Goal: Transaction & Acquisition: Obtain resource

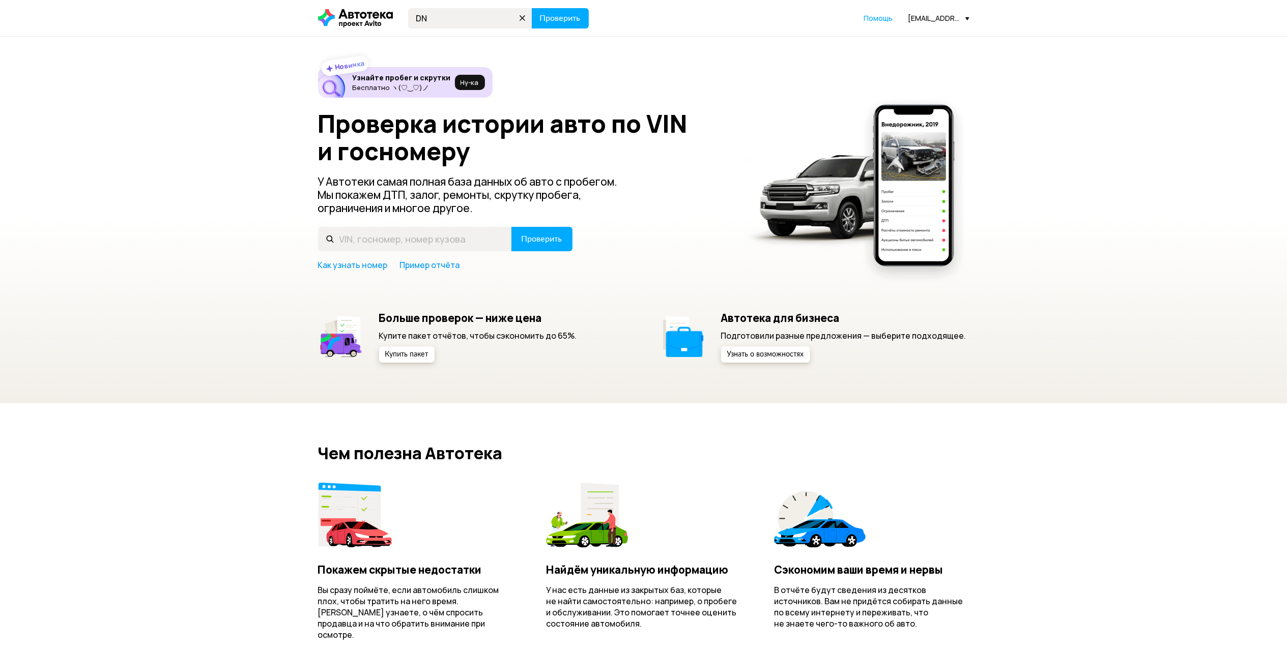
type input "D"
drag, startPoint x: 478, startPoint y: 19, endPoint x: 383, endPoint y: 11, distance: 95.5
click at [383, 11] on div "В790ТМ702 Проверить" at bounding box center [453, 18] width 271 height 20
type input "В790ТМ702"
click at [556, 19] on span "Проверить" at bounding box center [560, 18] width 41 height 8
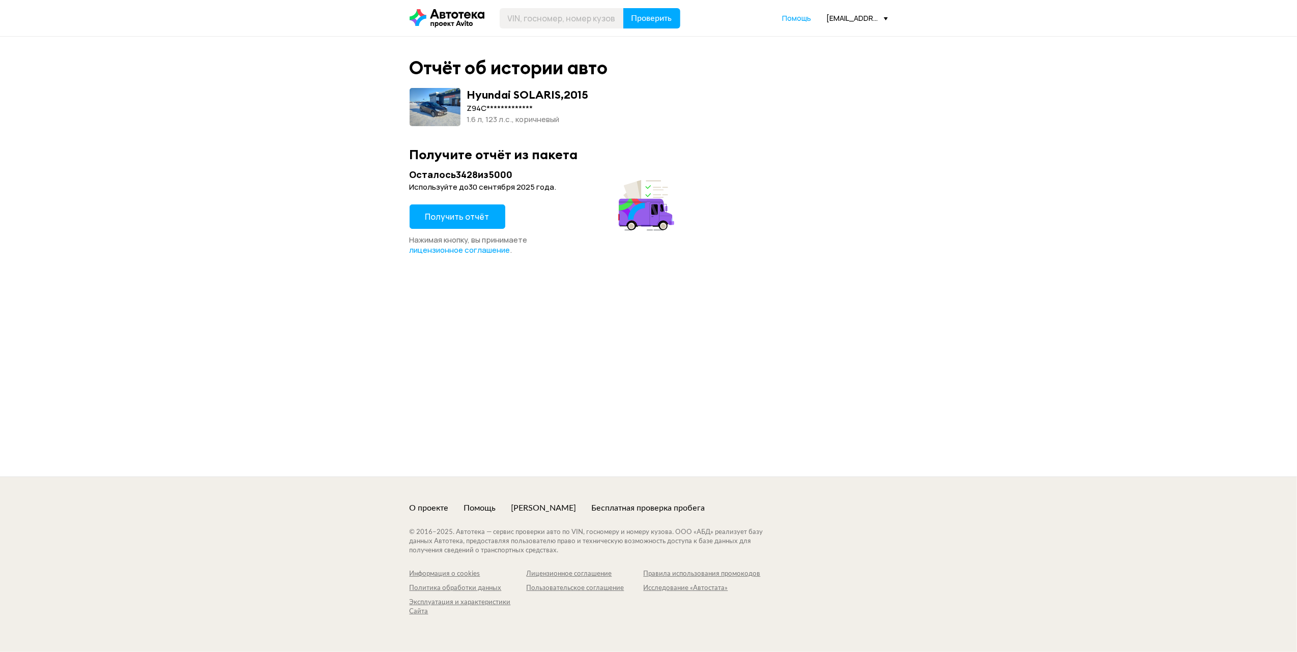
click at [480, 216] on span "Получить отчёт" at bounding box center [457, 216] width 64 height 11
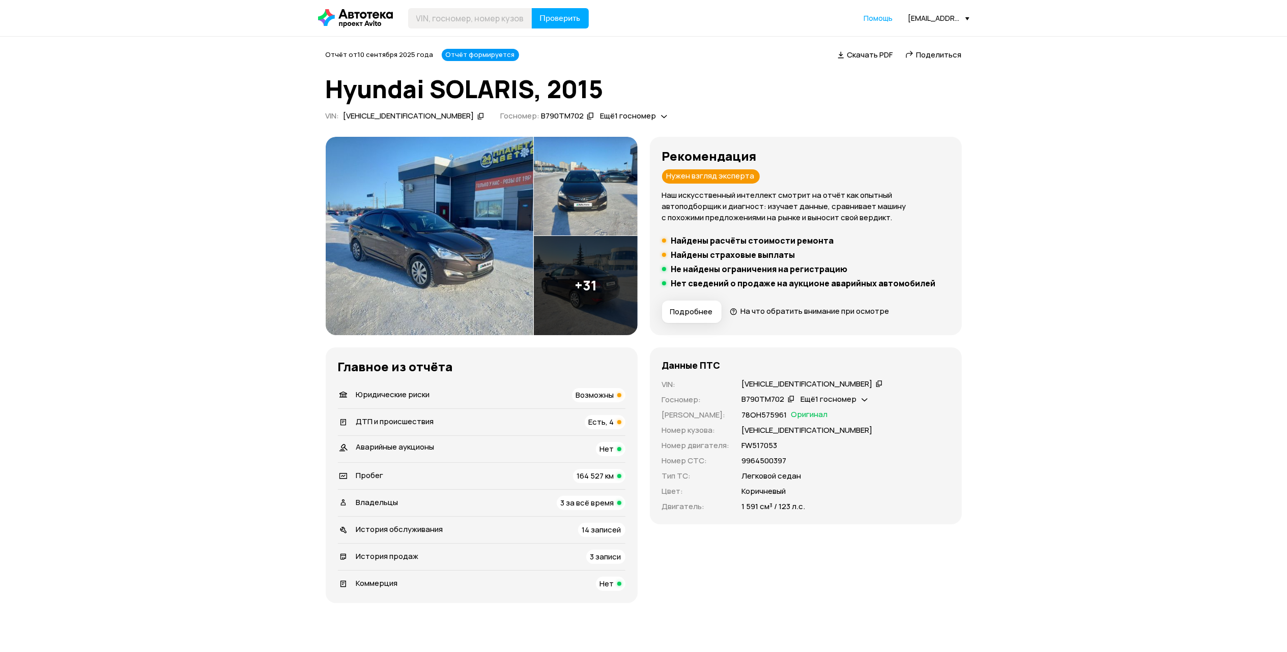
click at [503, 505] on div "Владельцы 3 за всё время" at bounding box center [481, 503] width 287 height 14
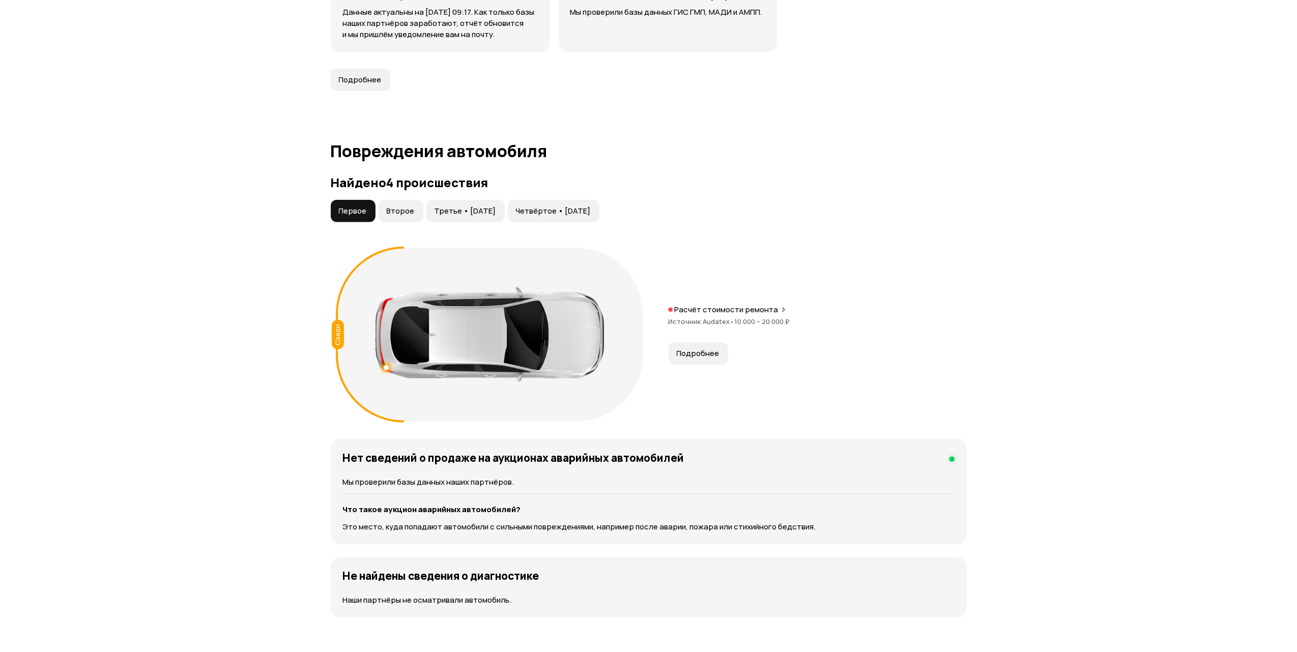
scroll to position [959, 0]
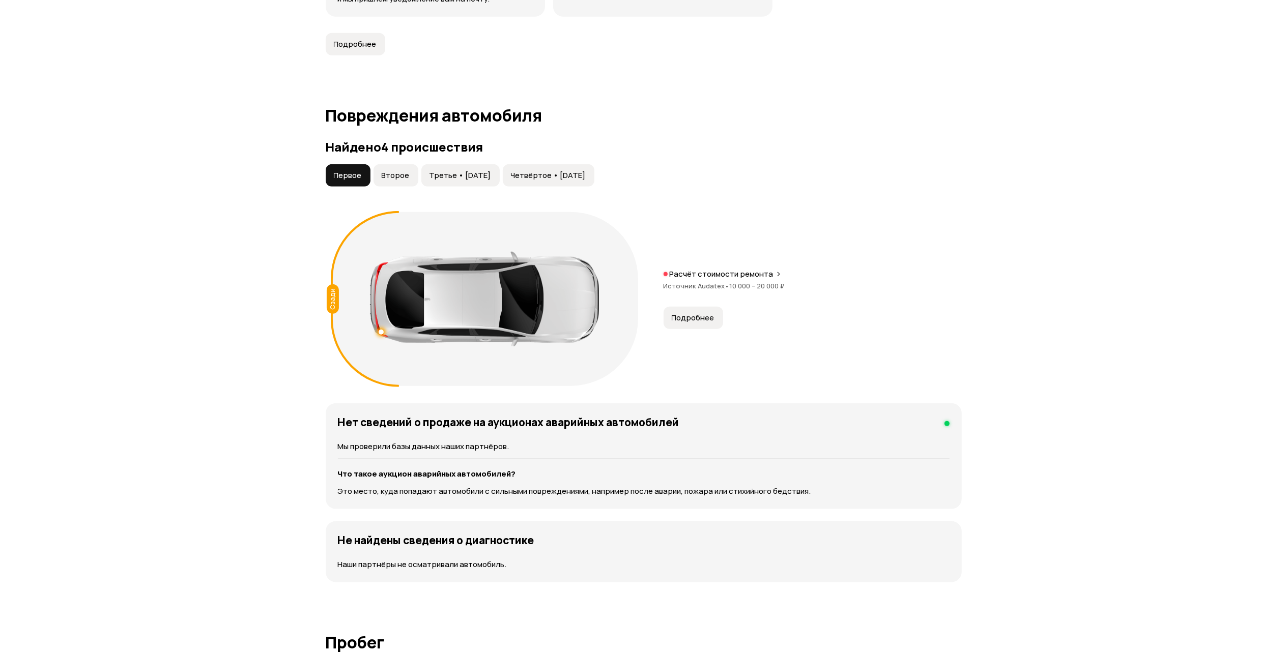
click at [693, 314] on span "Подробнее" at bounding box center [693, 318] width 43 height 10
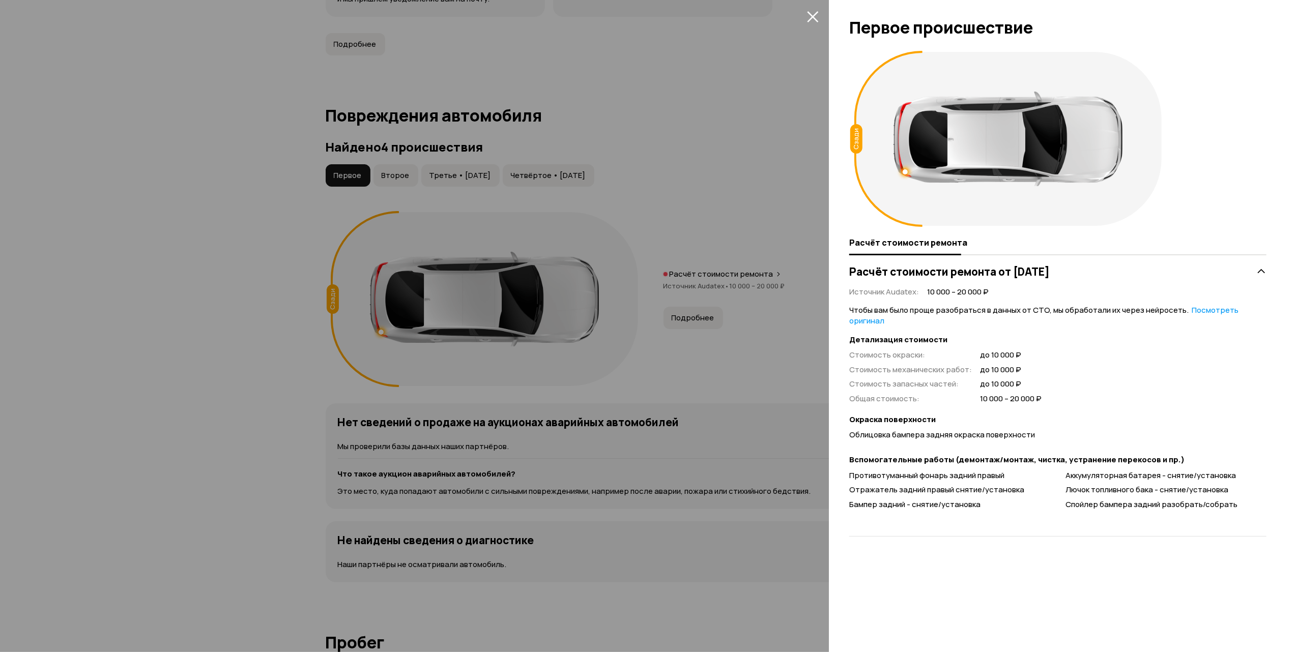
click at [810, 12] on icon "закрыть" at bounding box center [813, 17] width 12 height 12
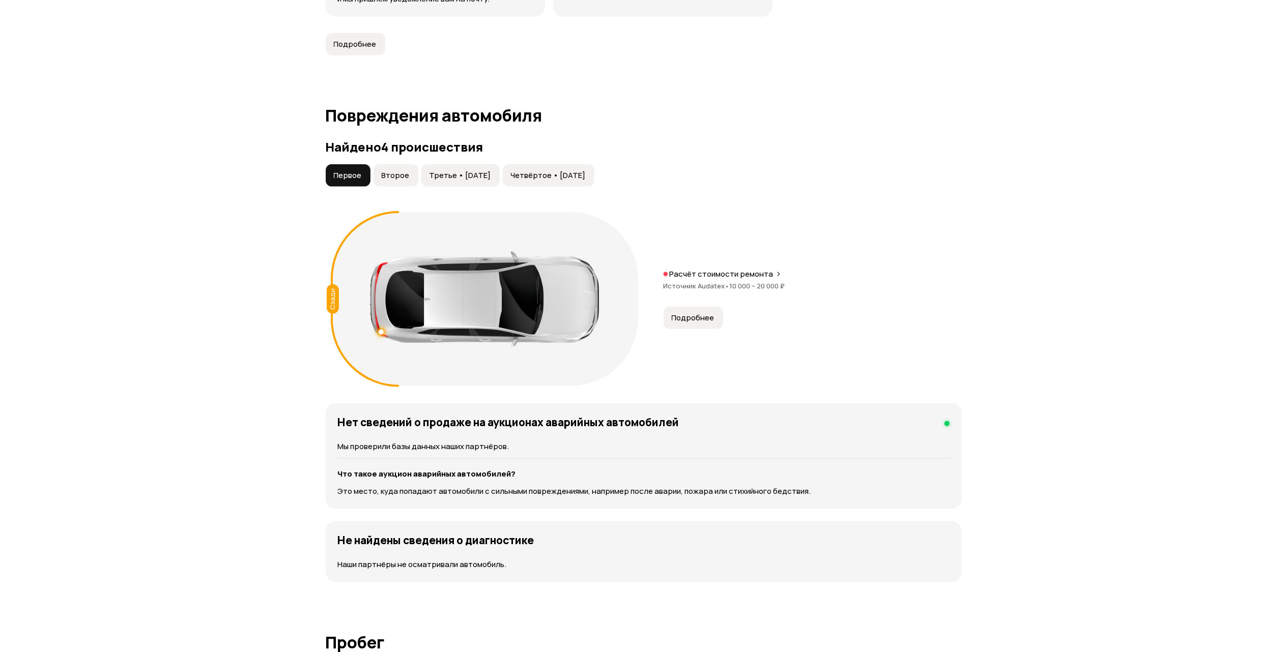
click at [402, 180] on span "Второе" at bounding box center [396, 175] width 28 height 10
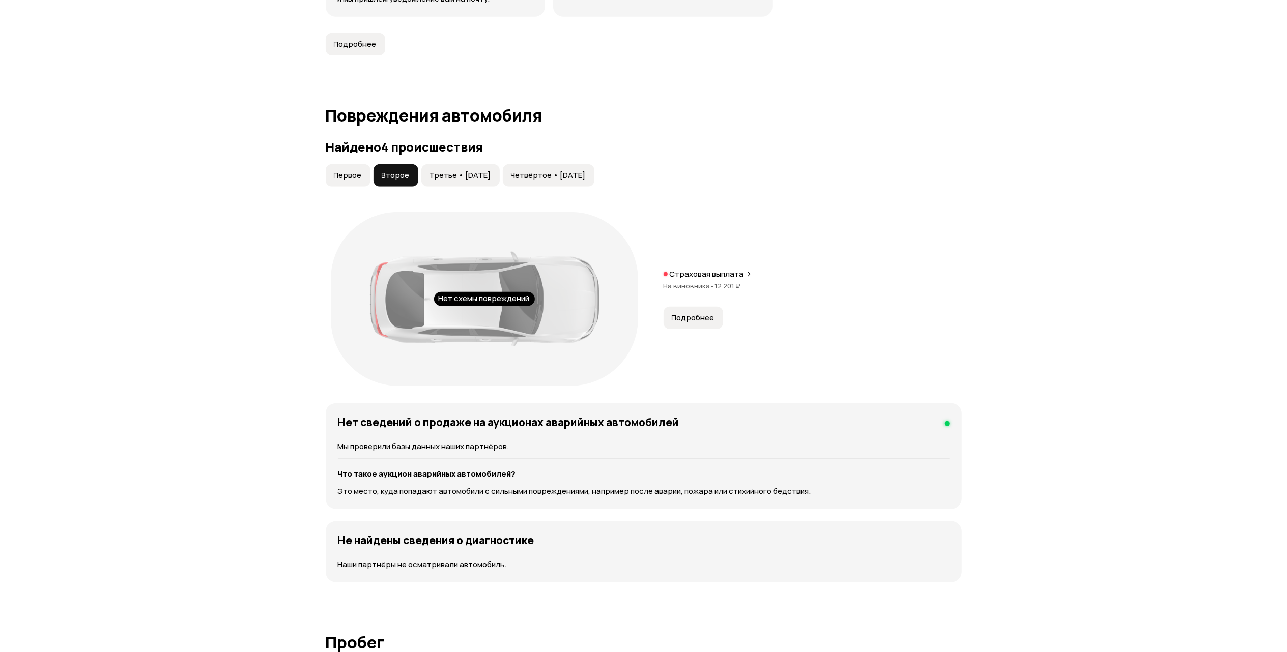
click at [712, 320] on span "Подробнее" at bounding box center [693, 318] width 43 height 10
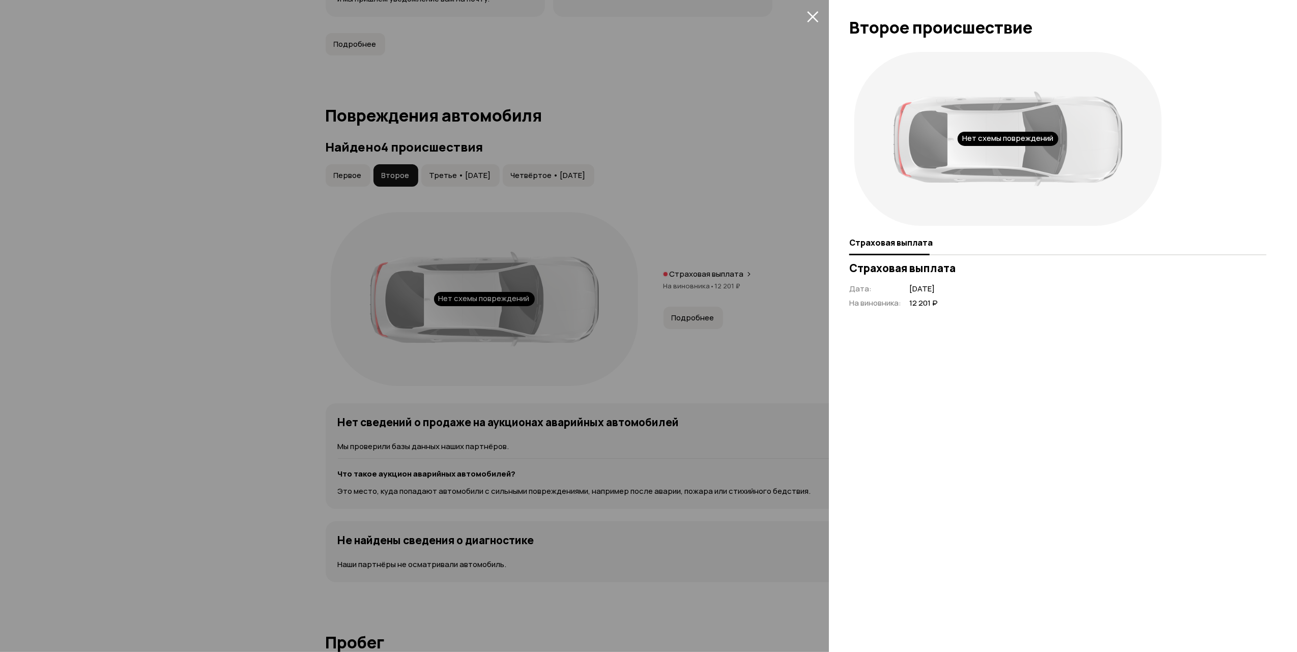
click at [817, 16] on icon "закрыть" at bounding box center [813, 17] width 12 height 12
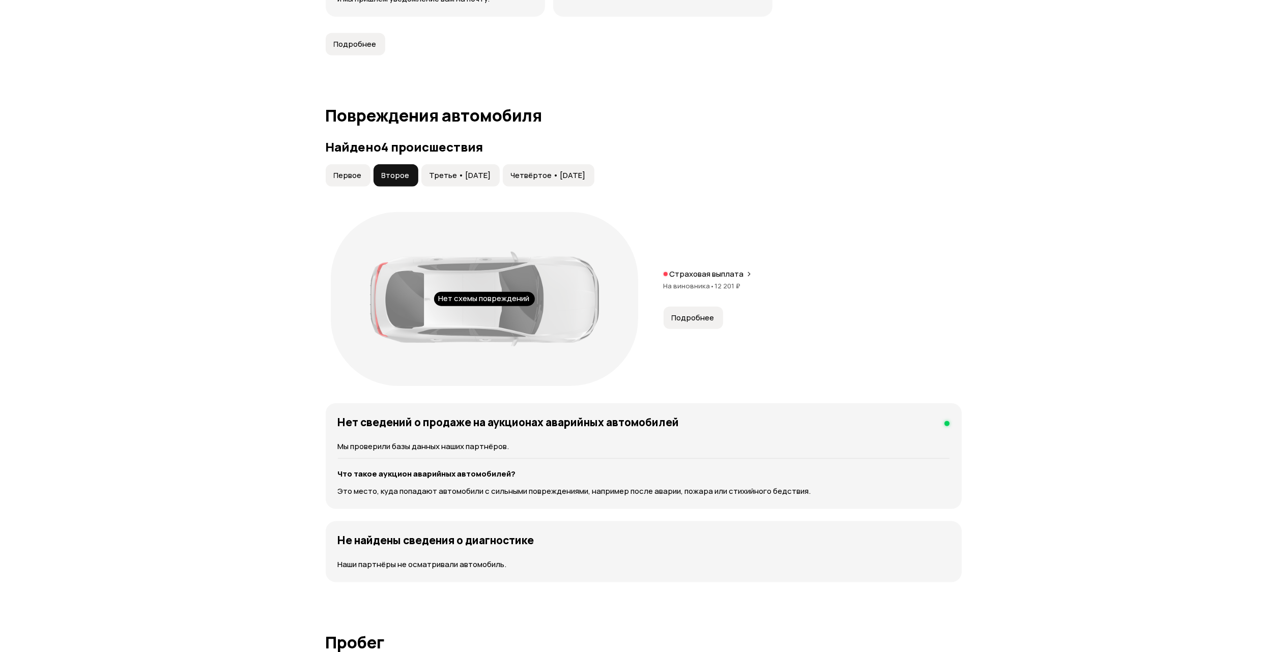
click at [463, 176] on span "Третье • 13 апр 2024" at bounding box center [460, 175] width 62 height 10
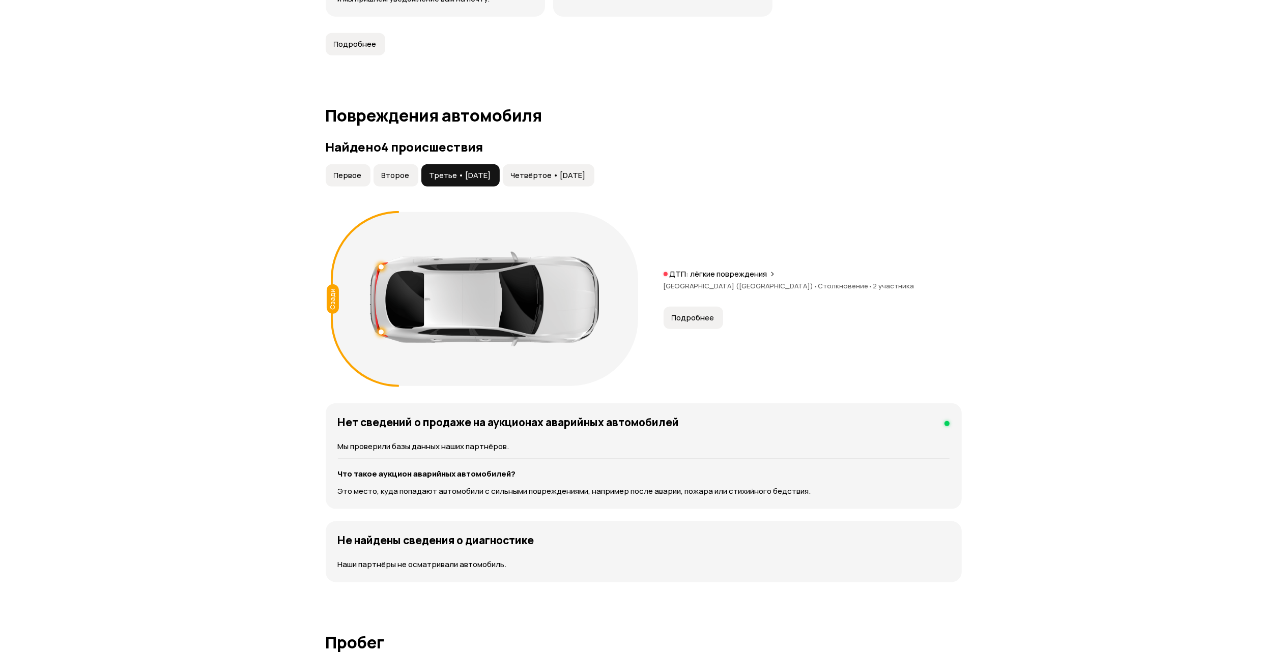
click at [705, 327] on button "Подробнее" at bounding box center [694, 318] width 60 height 22
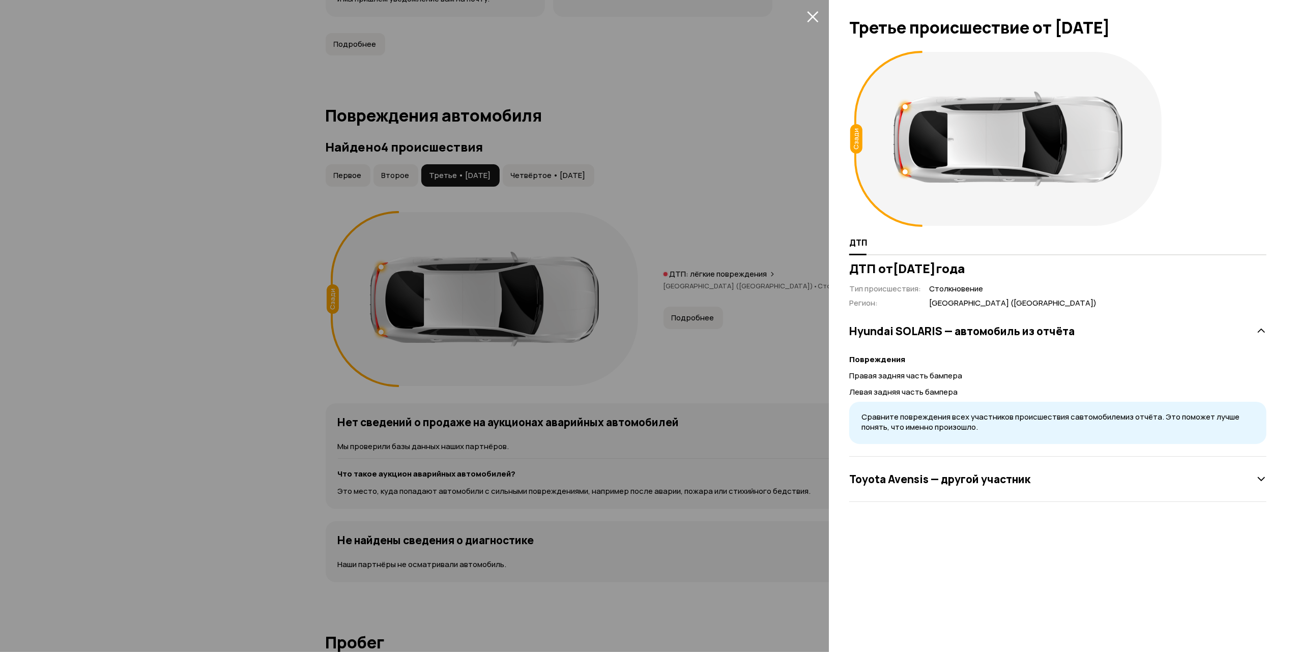
click at [1099, 481] on div "Toyota Avensis — другой участник" at bounding box center [1057, 479] width 417 height 20
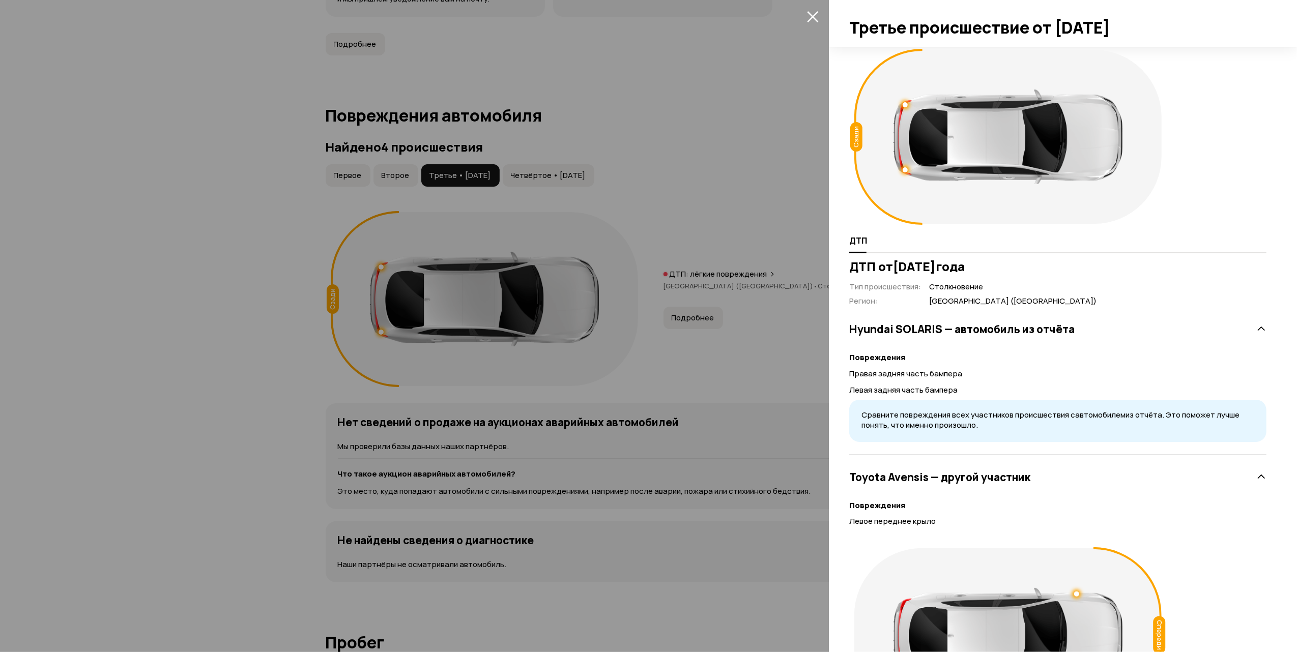
scroll to position [0, 0]
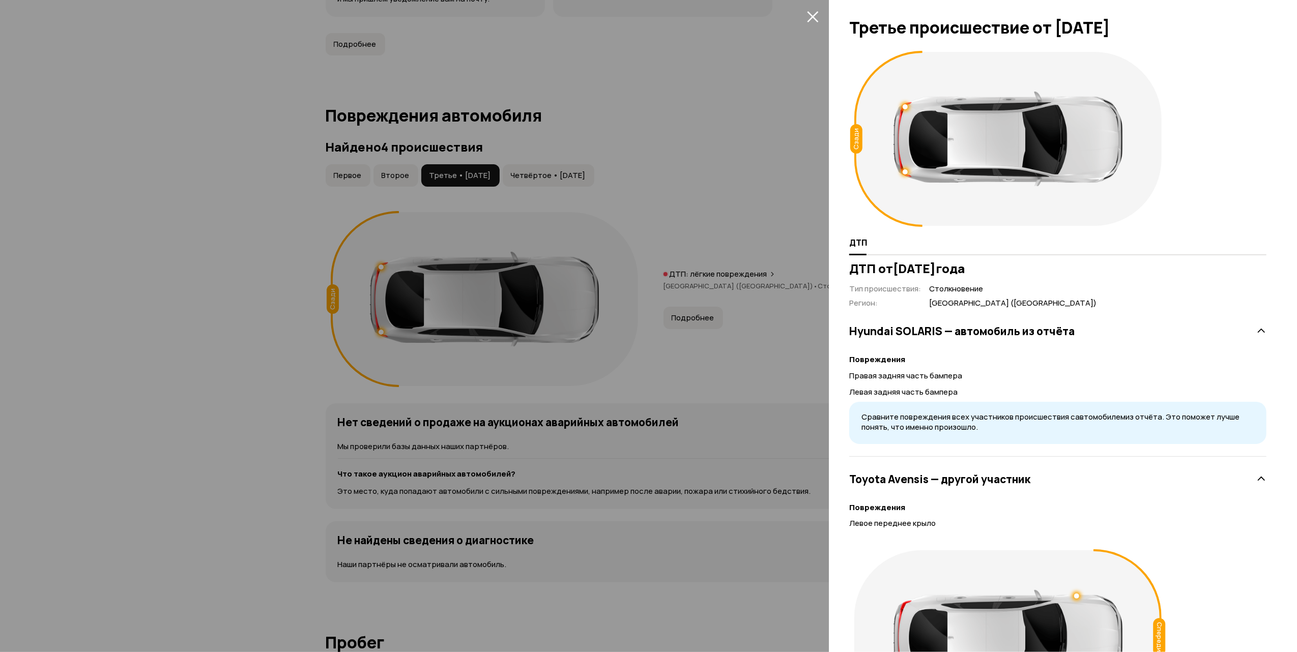
click at [815, 13] on icon "закрыть" at bounding box center [813, 17] width 12 height 12
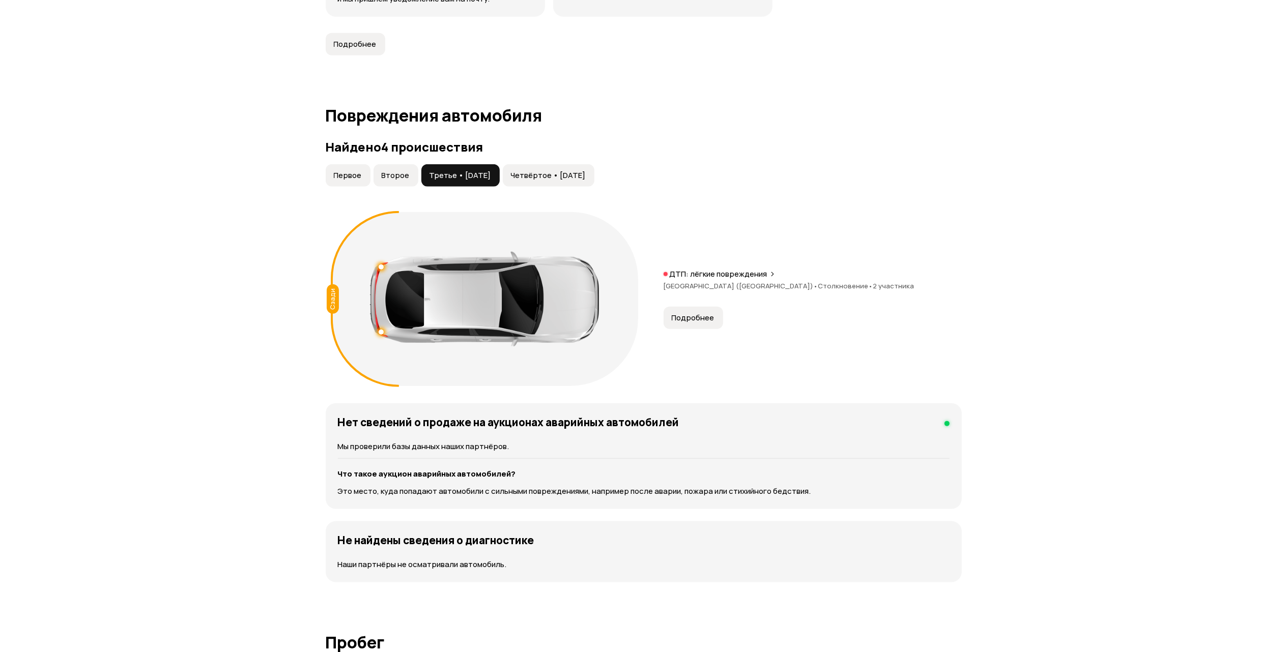
click at [586, 178] on span "Четвёртое • 24 мар 2025" at bounding box center [548, 175] width 75 height 10
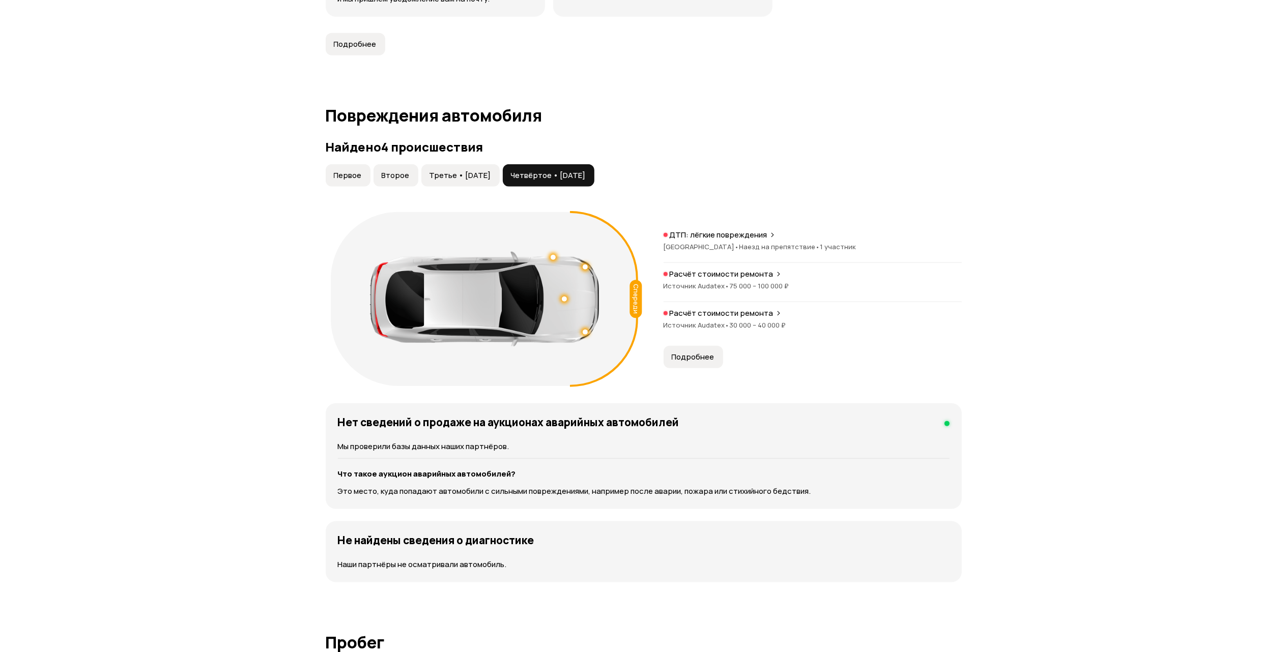
click at [707, 367] on button "Подробнее" at bounding box center [694, 357] width 60 height 22
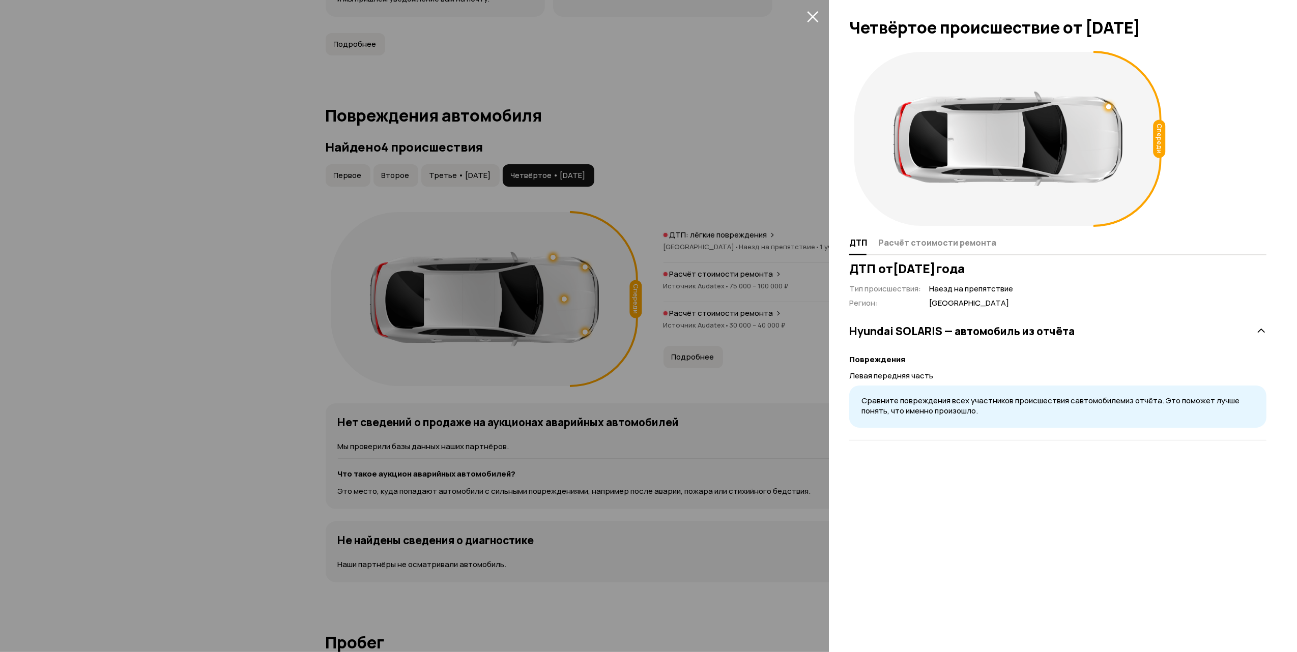
click at [796, 190] on div at bounding box center [648, 326] width 1297 height 652
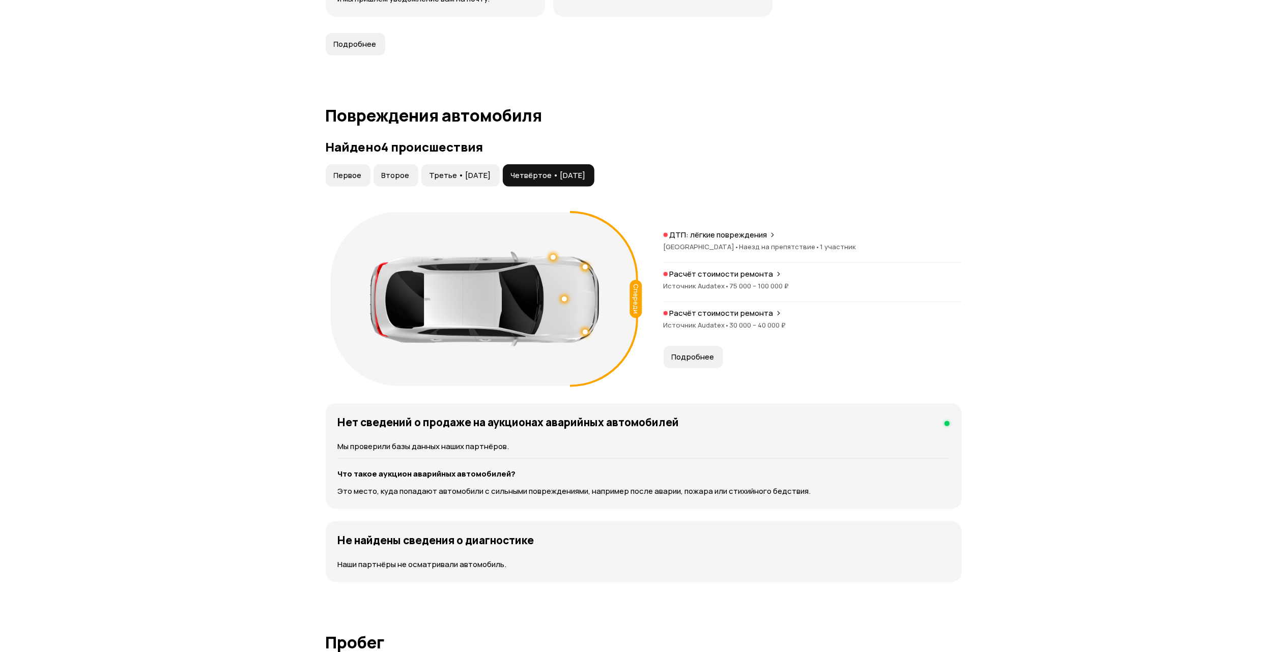
click at [749, 321] on div "Расчёт стоимости ремонта Источник Audatex • 30 000 – 40 000 ₽" at bounding box center [813, 324] width 298 height 33
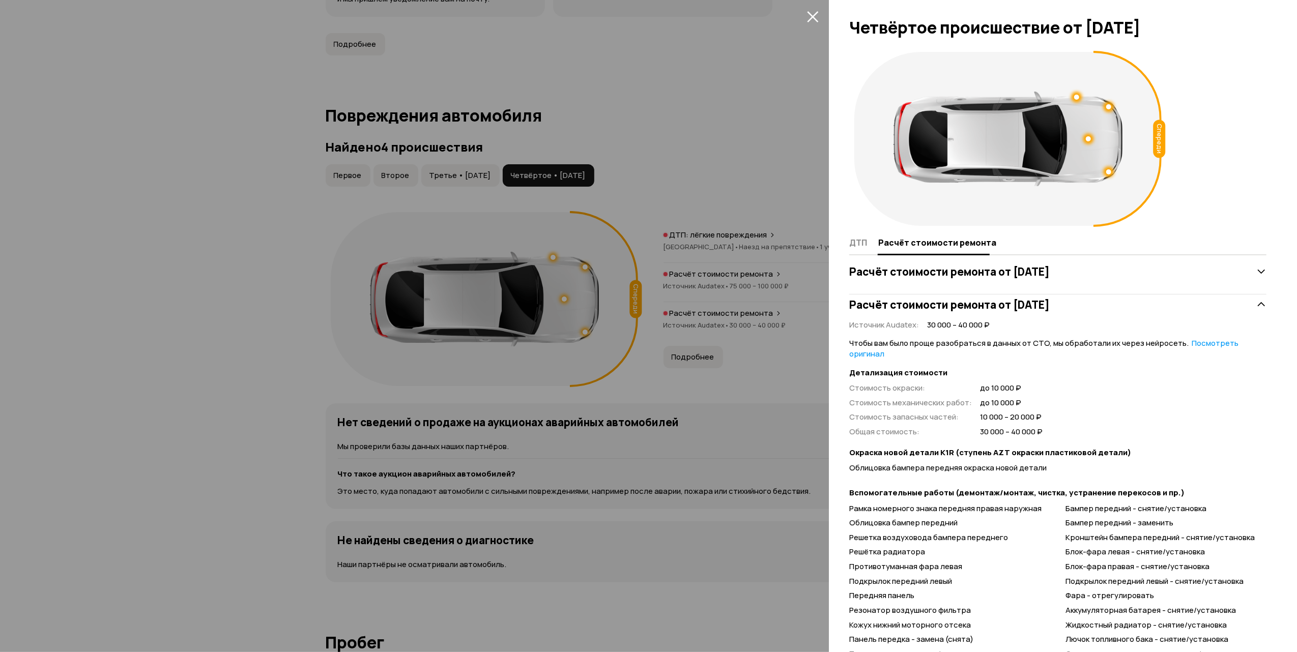
click at [1240, 279] on div "Расчёт стоимости ремонта от 3 апреля 2025 года" at bounding box center [1057, 272] width 417 height 20
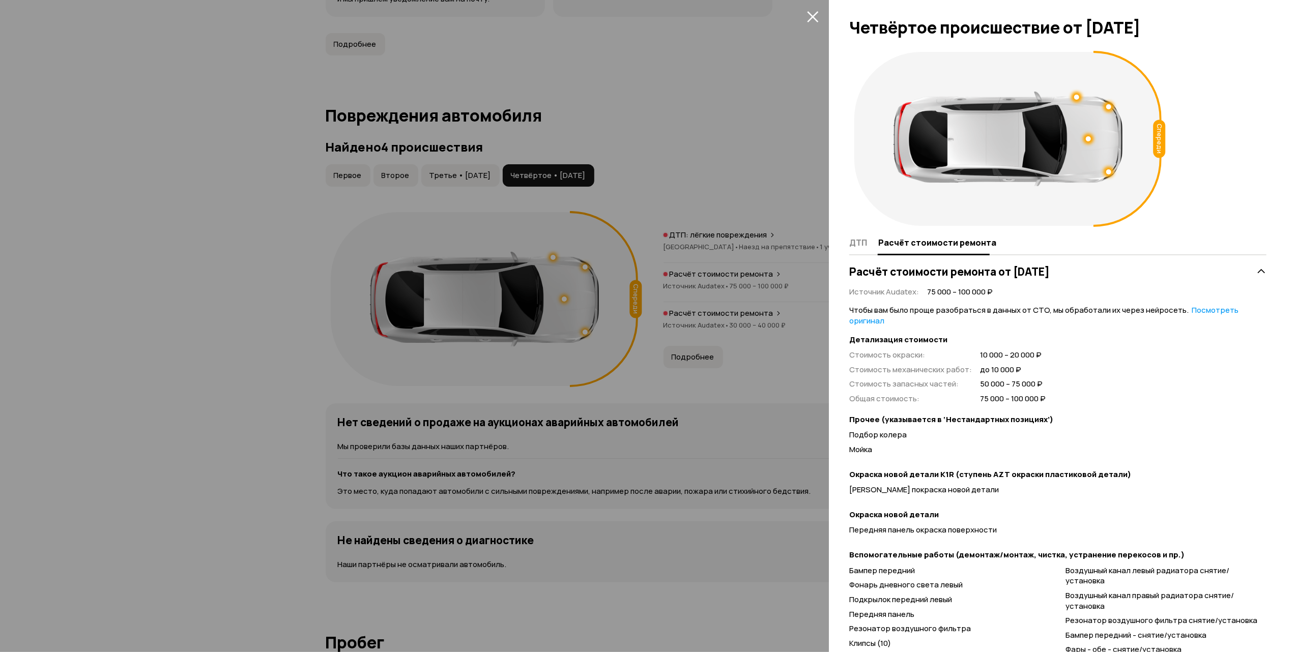
click at [1256, 272] on icon at bounding box center [1261, 272] width 10 height 10
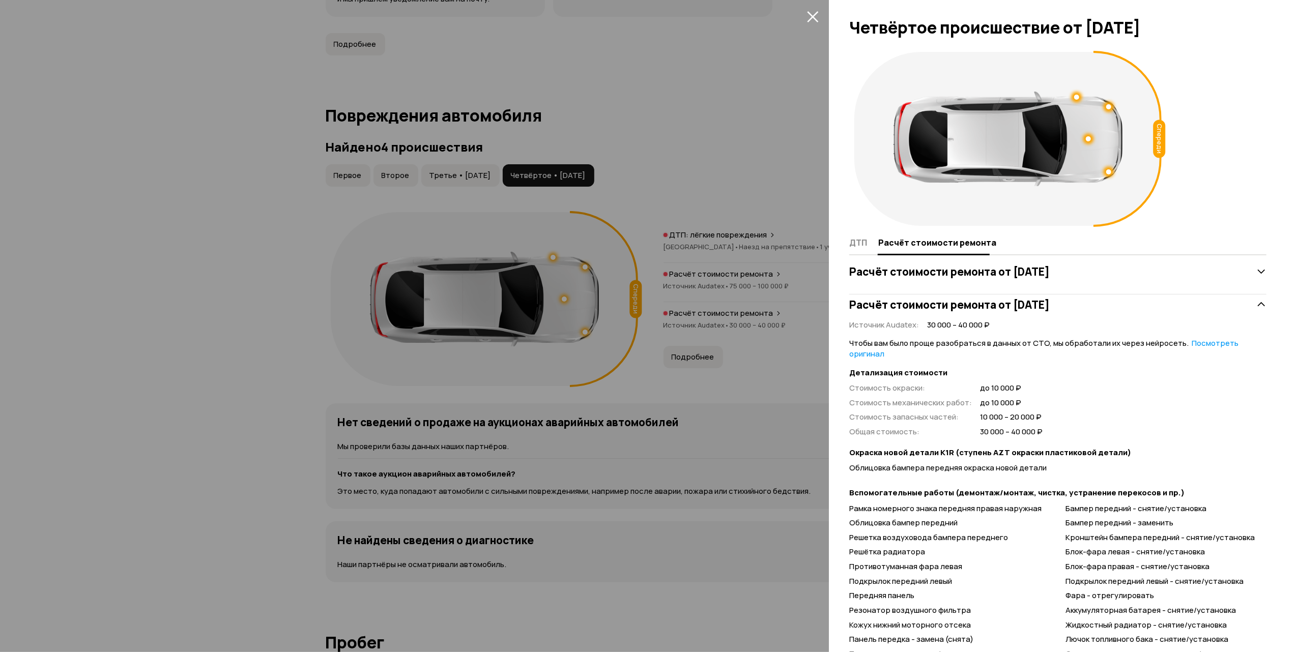
click at [1252, 297] on div "Расчёт стоимости ремонта от 8 сентября 2025 года" at bounding box center [1057, 305] width 417 height 20
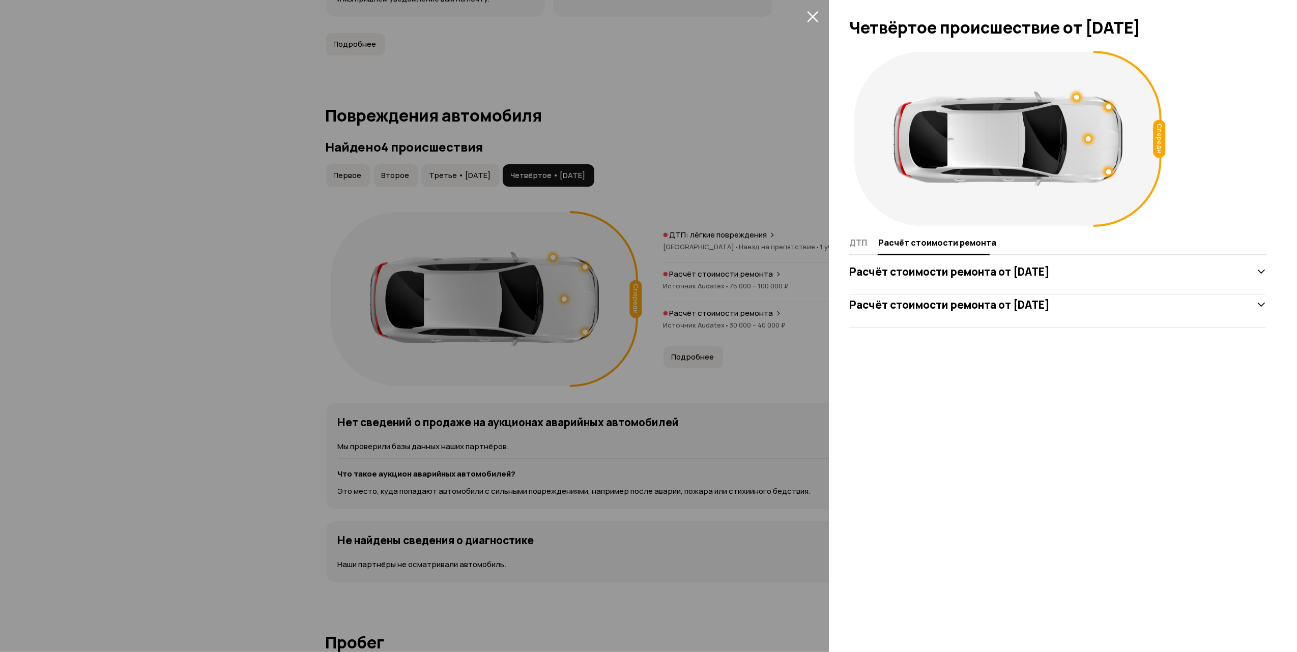
click at [813, 17] on icon "закрыть" at bounding box center [812, 16] width 11 height 11
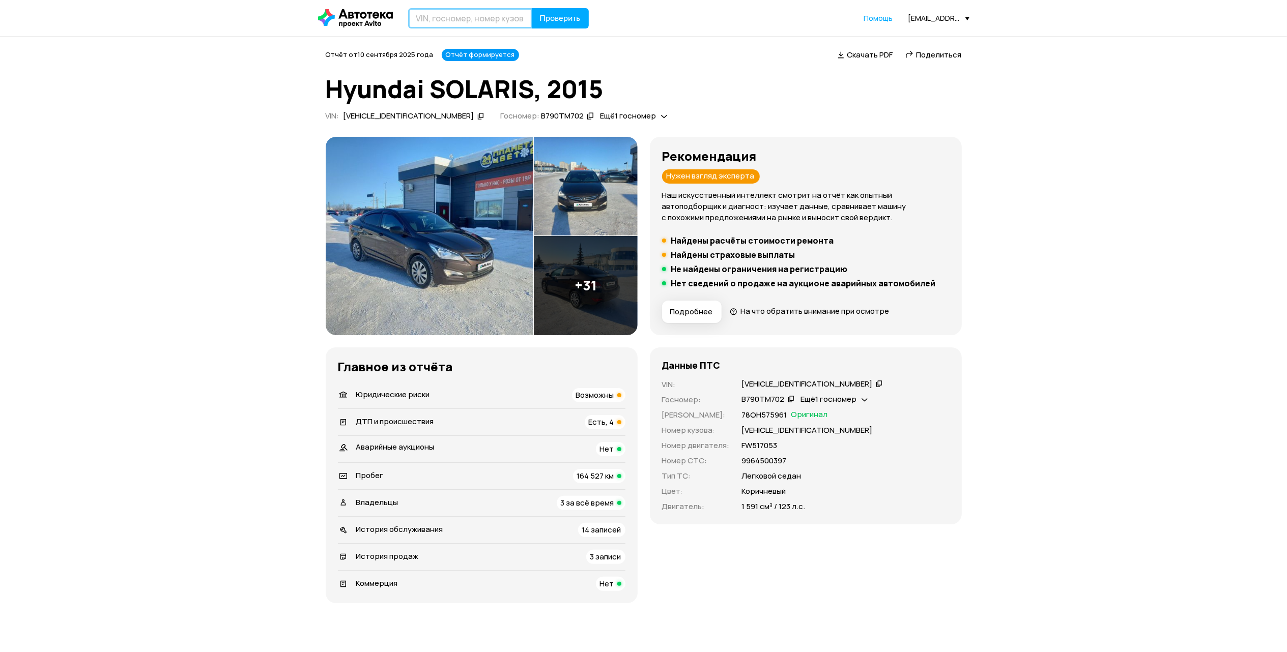
click at [504, 15] on input "text" at bounding box center [470, 18] width 124 height 20
drag, startPoint x: 472, startPoint y: 18, endPoint x: 395, endPoint y: 9, distance: 77.9
click at [395, 9] on div "У496РС716 Проверить" at bounding box center [453, 18] width 271 height 20
type input "У496РС716"
click at [554, 17] on span "Проверить" at bounding box center [560, 18] width 41 height 8
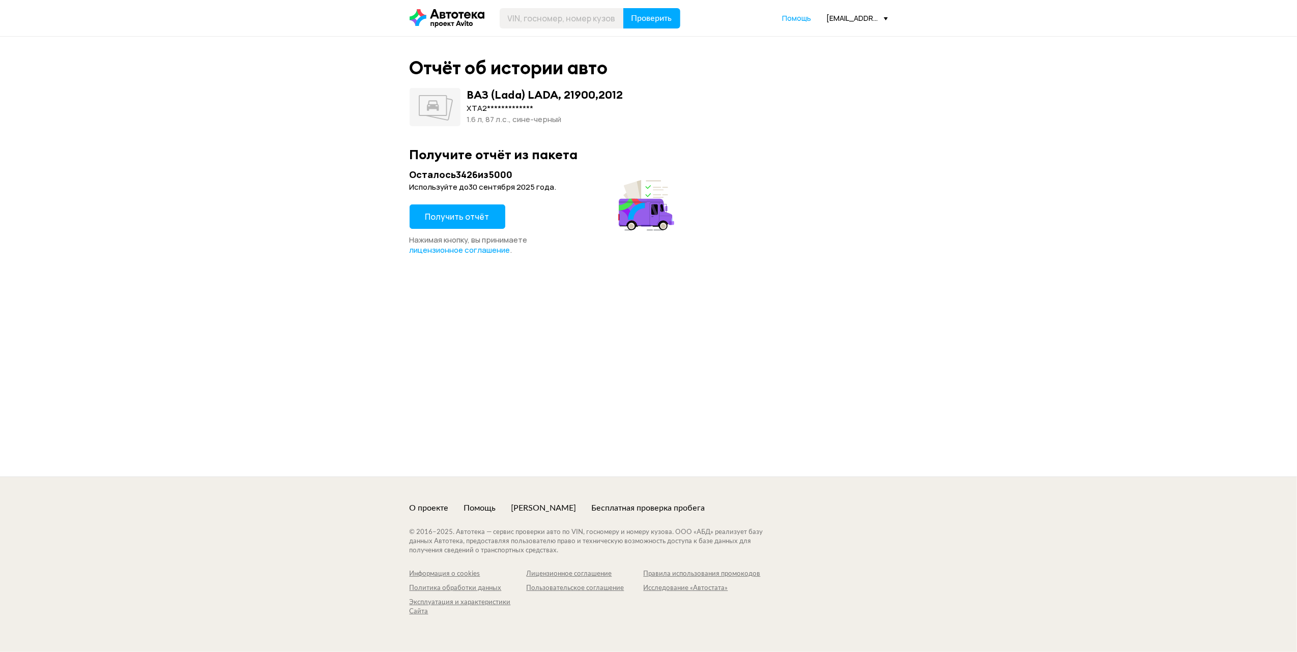
click at [479, 219] on span "Получить отчёт" at bounding box center [457, 216] width 64 height 11
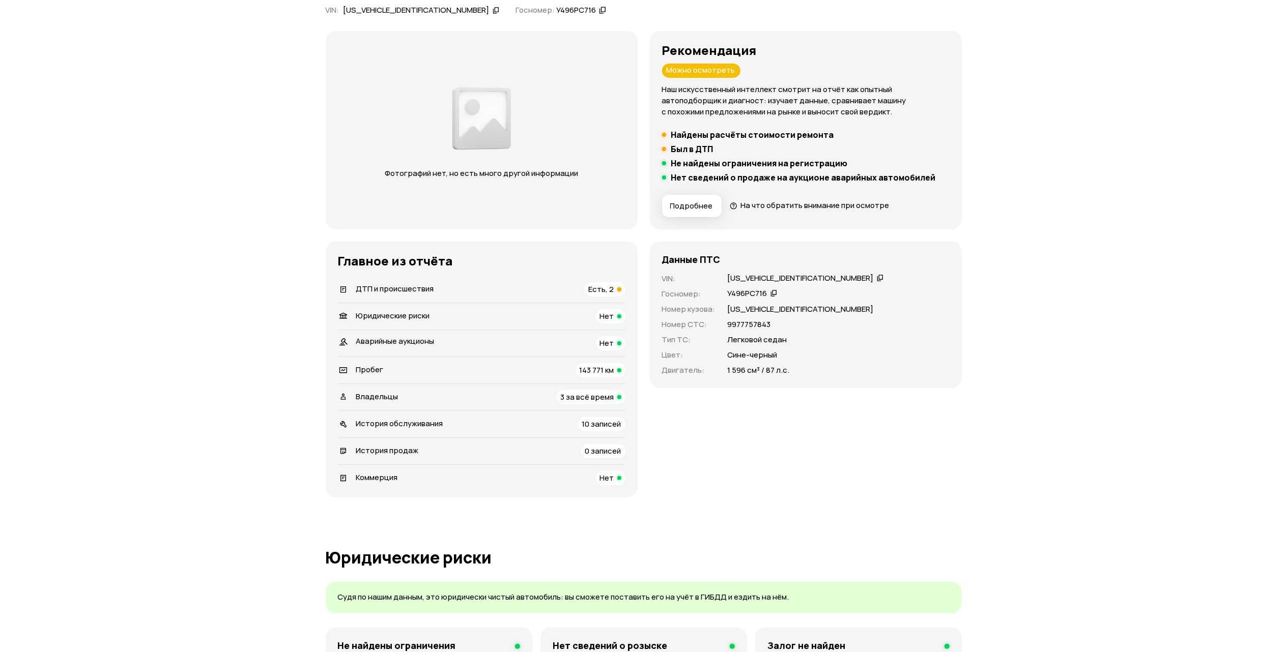
scroll to position [135, 0]
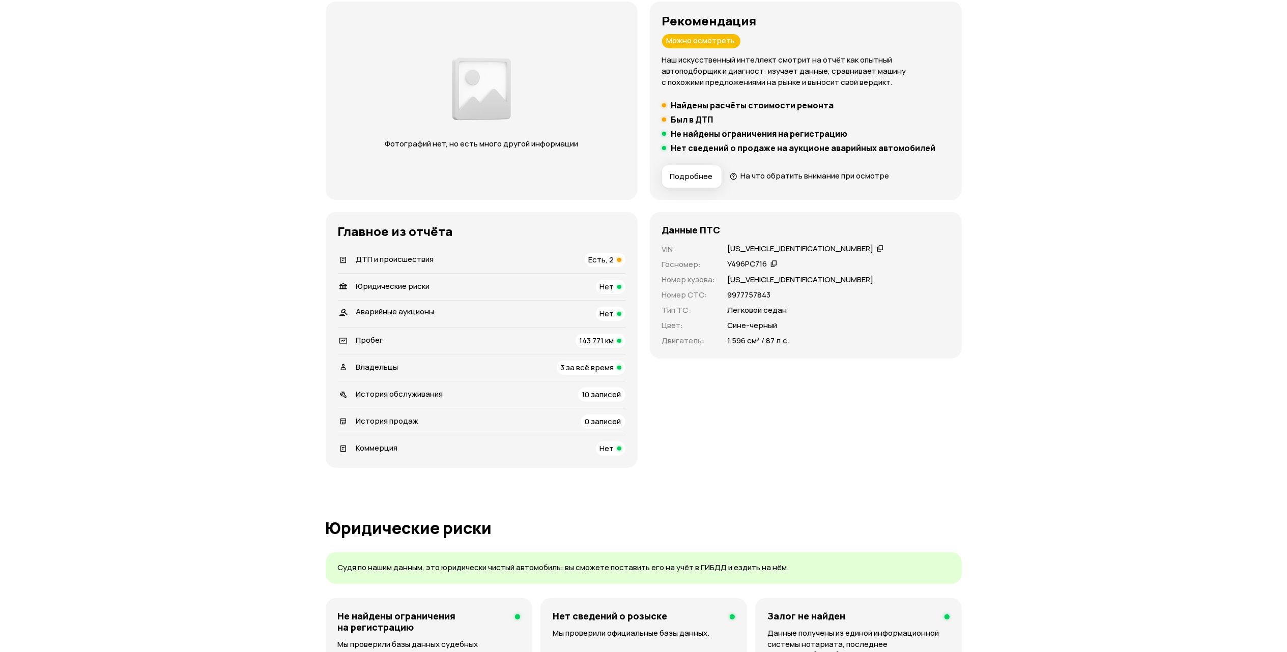
click at [517, 371] on div "Владельцы 3 за всё время" at bounding box center [481, 368] width 287 height 14
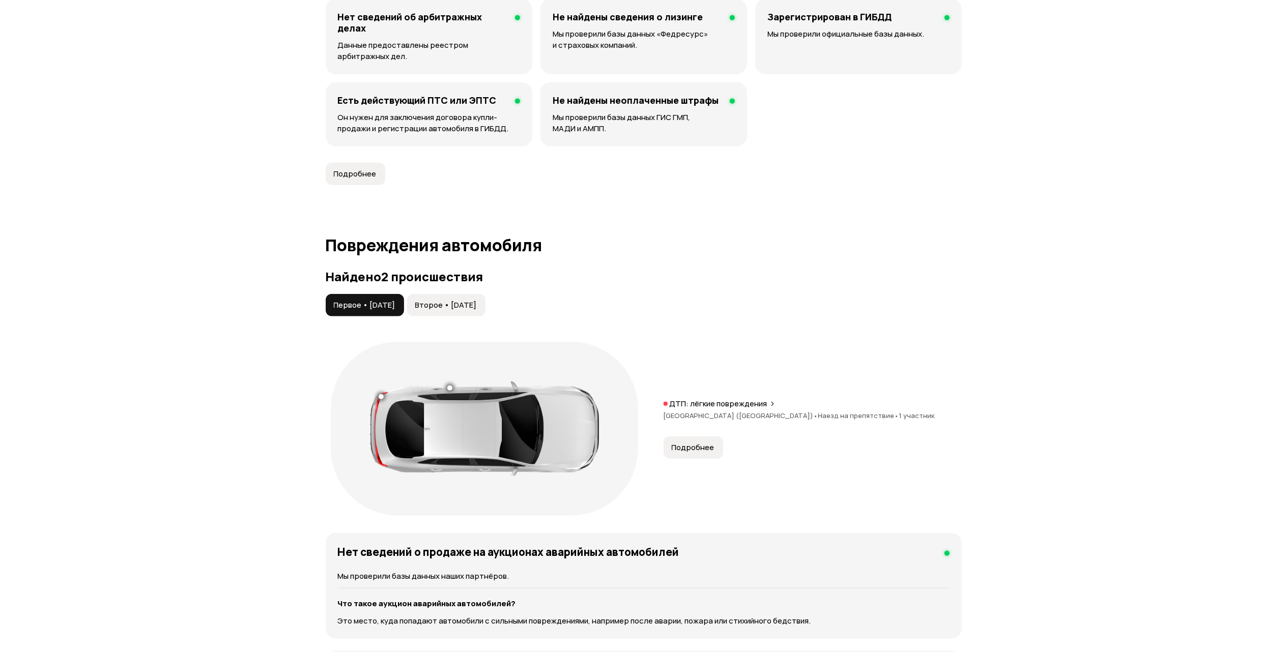
scroll to position [886, 0]
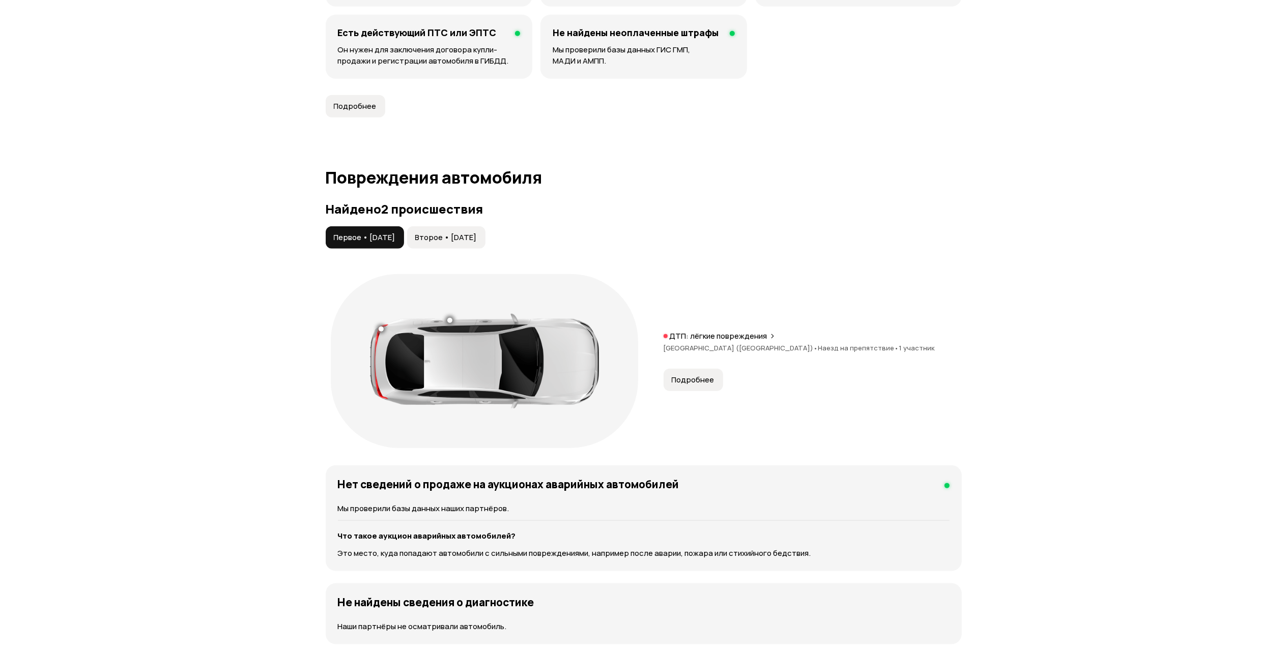
click at [709, 339] on p "ДТП: лёгкие повреждения" at bounding box center [719, 336] width 98 height 10
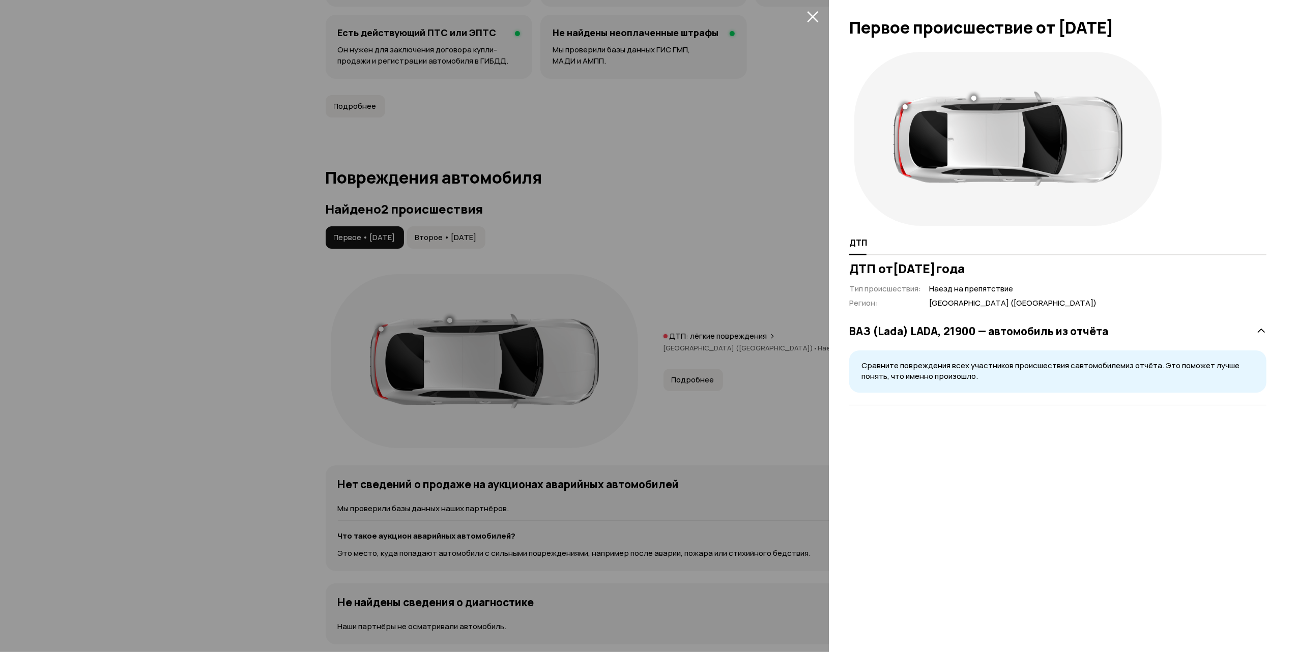
click at [816, 13] on icon "закрыть" at bounding box center [812, 16] width 11 height 11
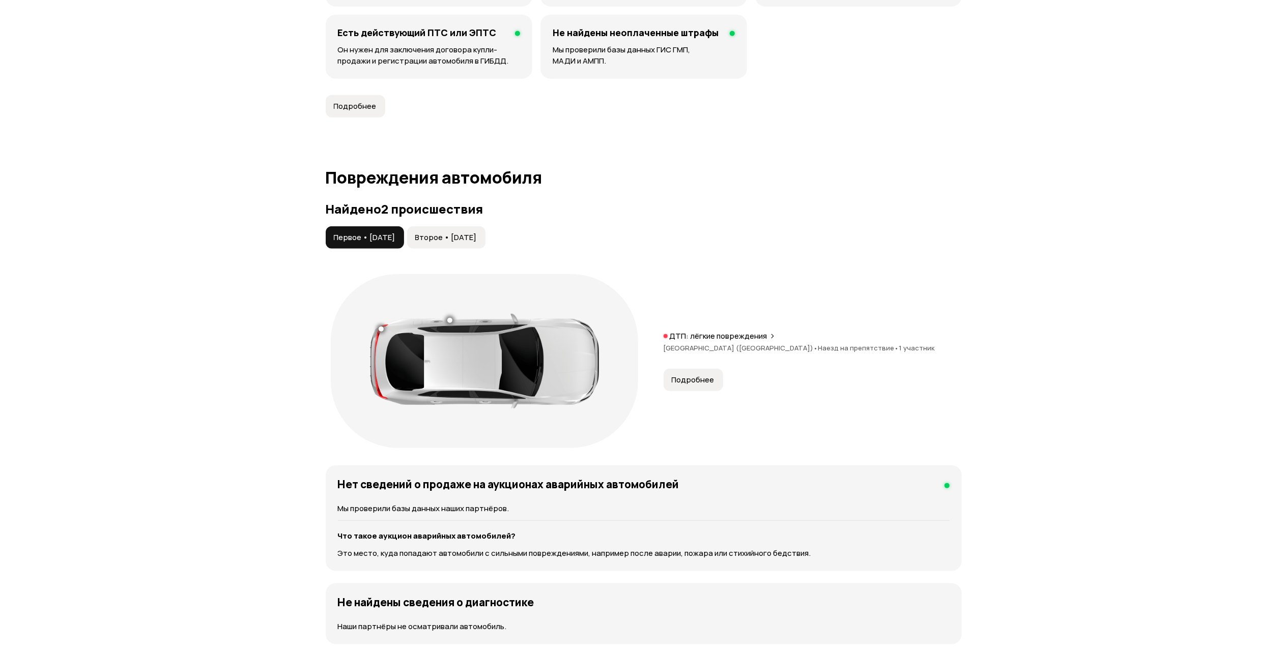
click at [475, 233] on button "Второе • 06 авг 2024" at bounding box center [446, 237] width 78 height 22
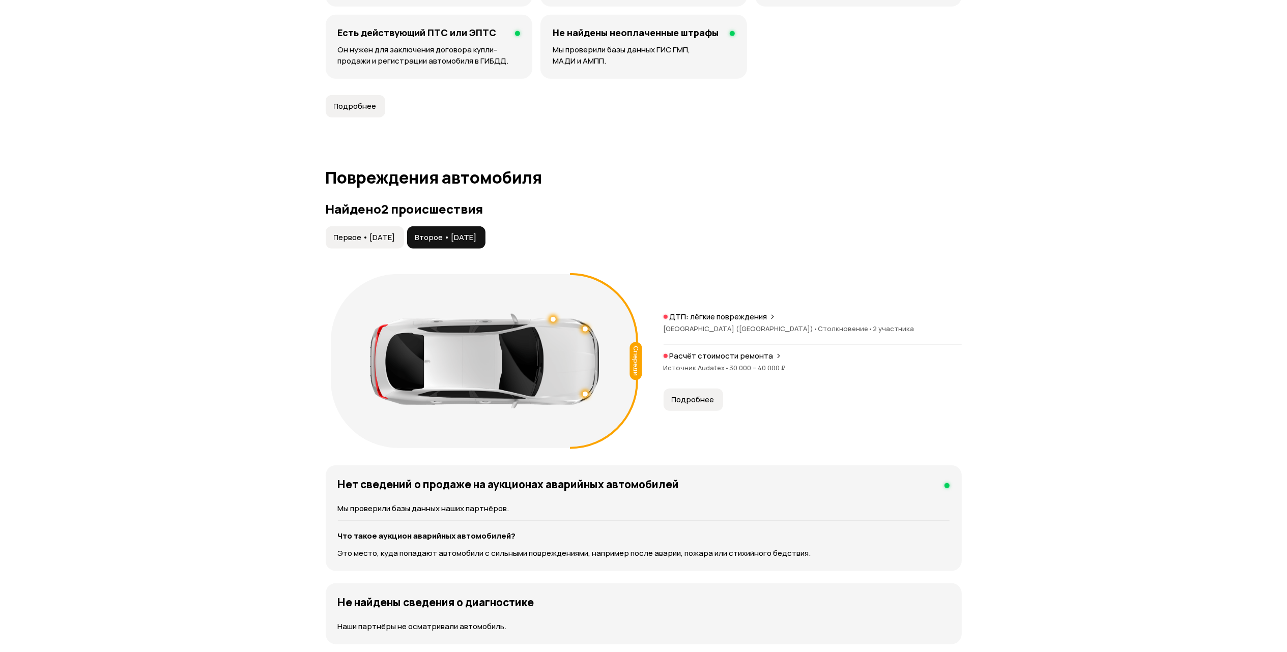
click at [684, 399] on span "Подробнее" at bounding box center [693, 400] width 43 height 10
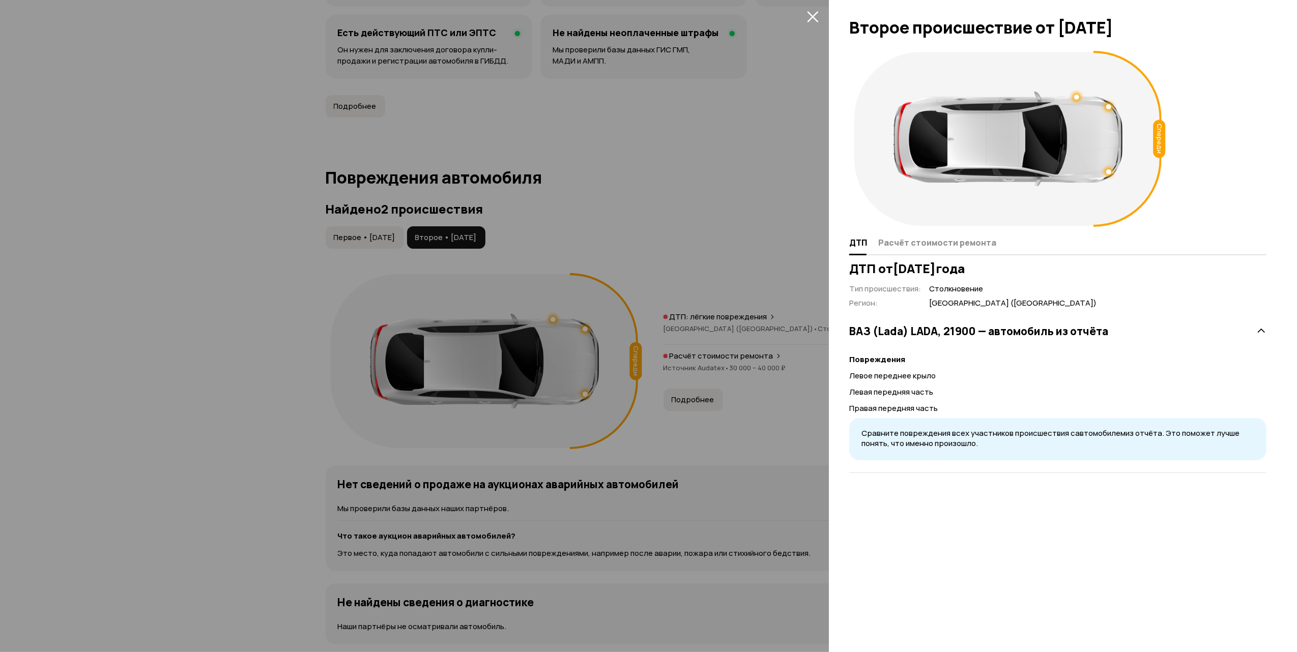
click at [813, 13] on icon "закрыть" at bounding box center [813, 17] width 12 height 12
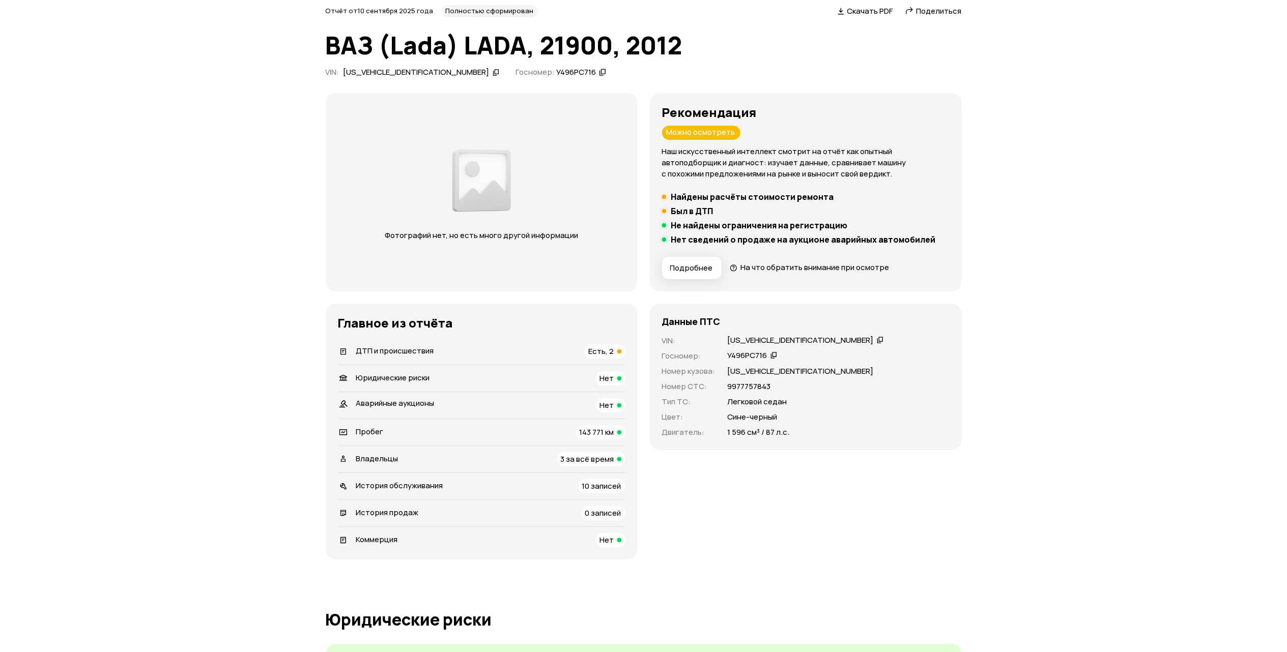
scroll to position [68, 0]
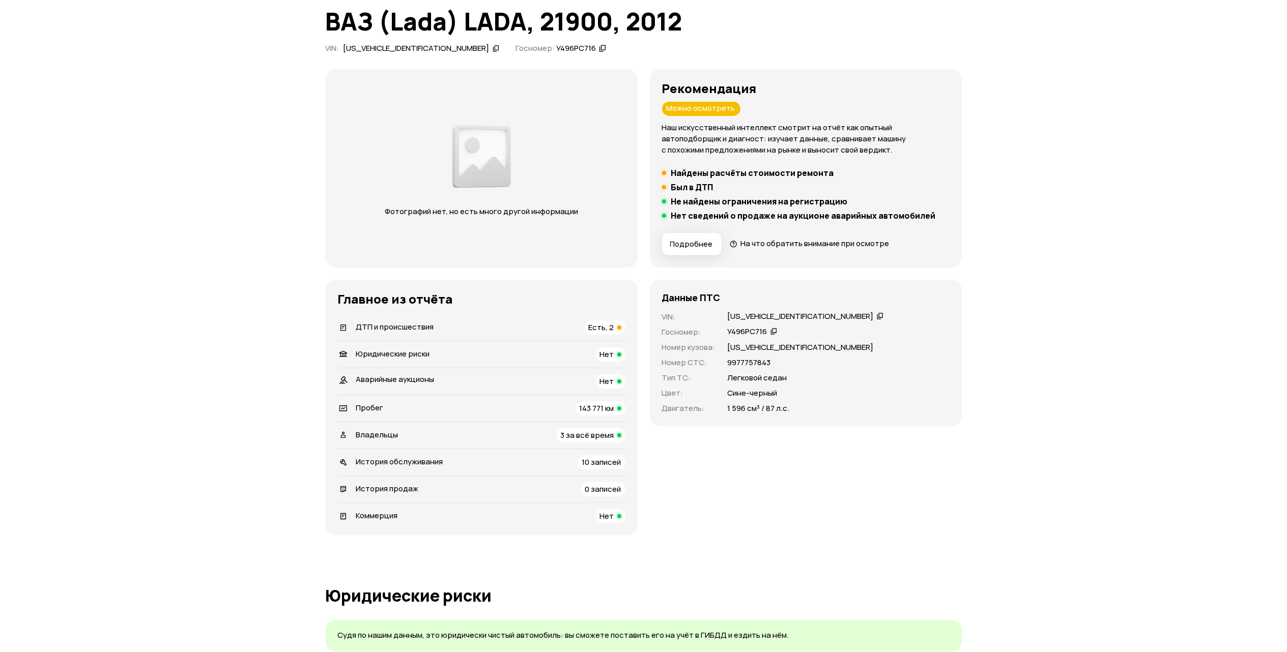
click at [778, 313] on div "XTA219000C0059803" at bounding box center [801, 316] width 146 height 11
copy div "XTA219000C0059803"
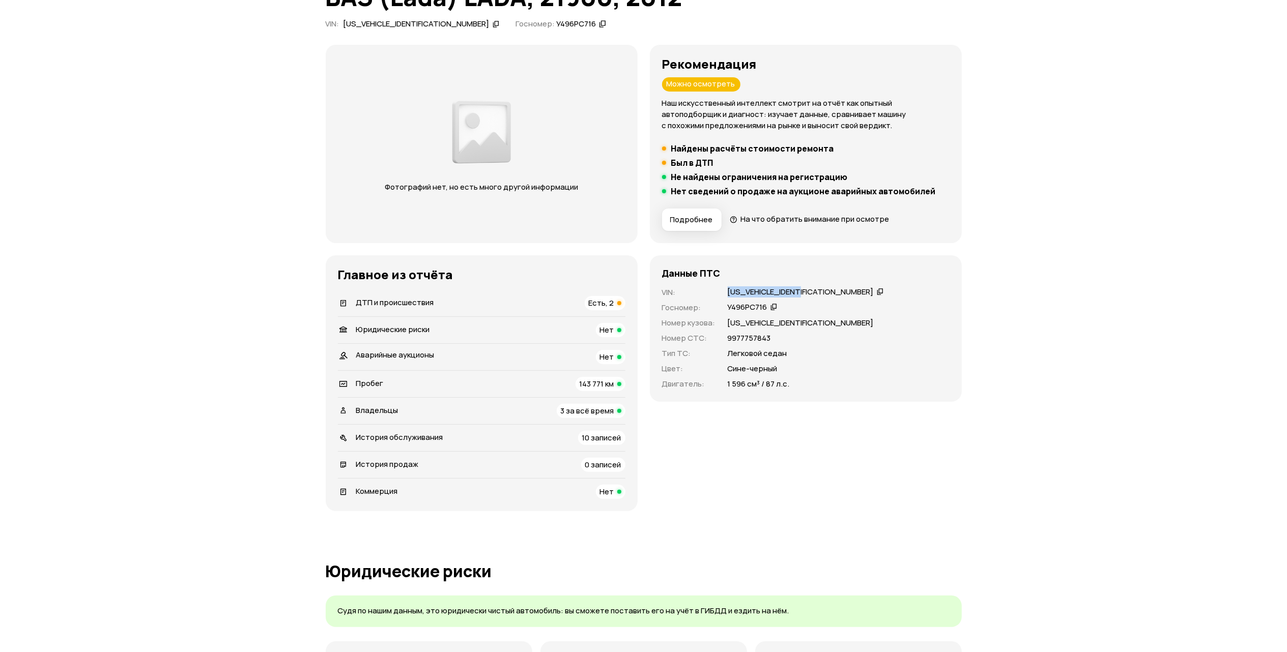
scroll to position [0, 0]
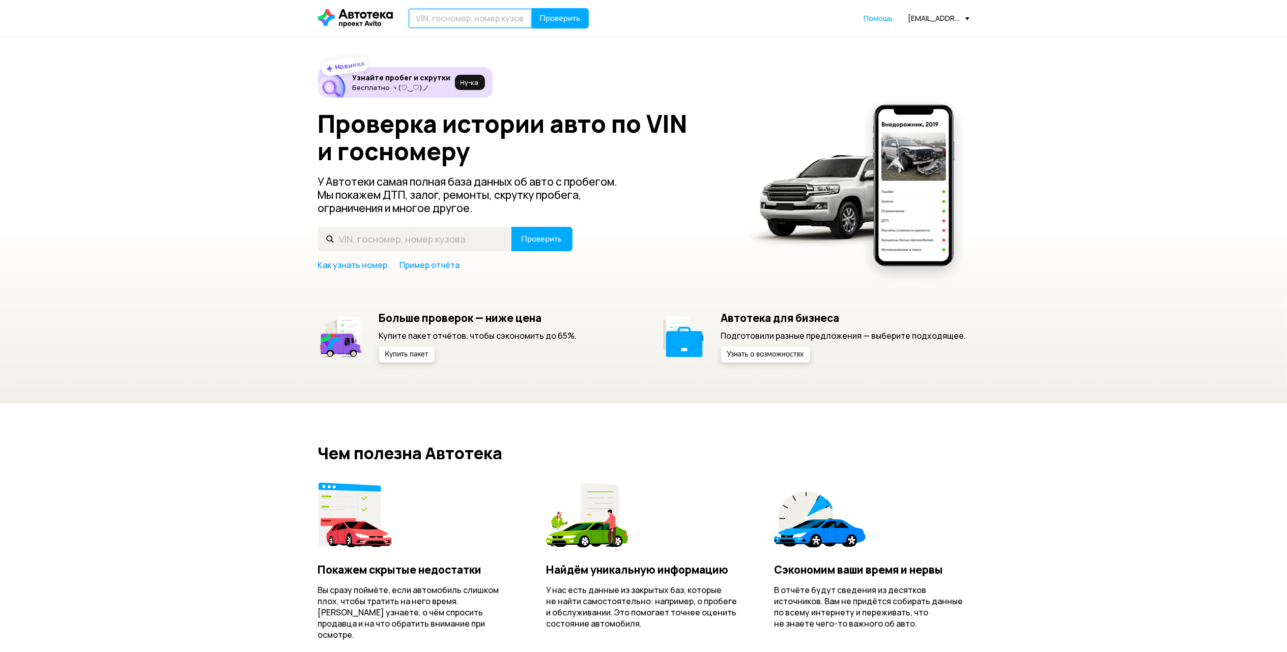
click at [480, 15] on input "text" at bounding box center [470, 18] width 124 height 20
drag, startPoint x: 417, startPoint y: 15, endPoint x: 424, endPoint y: 18, distance: 7.3
click at [418, 15] on input "УМТ" at bounding box center [470, 18] width 124 height 20
click at [423, 18] on input "УМТ" at bounding box center [470, 18] width 124 height 20
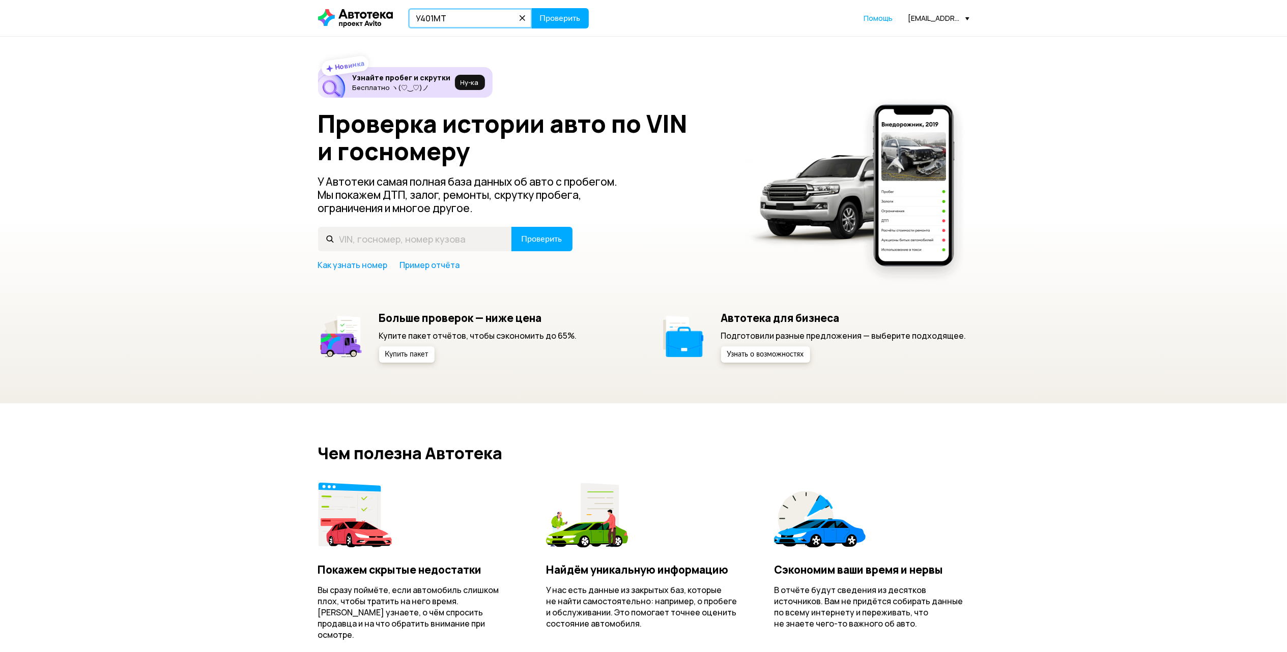
click at [460, 20] on input "У401МТ" at bounding box center [470, 18] width 124 height 20
drag, startPoint x: 485, startPoint y: 19, endPoint x: 388, endPoint y: 17, distance: 97.2
click at [388, 17] on div "У401МТ716 Проверить" at bounding box center [453, 18] width 271 height 20
type input "У401МТ716"
click at [556, 22] on span "Проверить" at bounding box center [560, 18] width 41 height 8
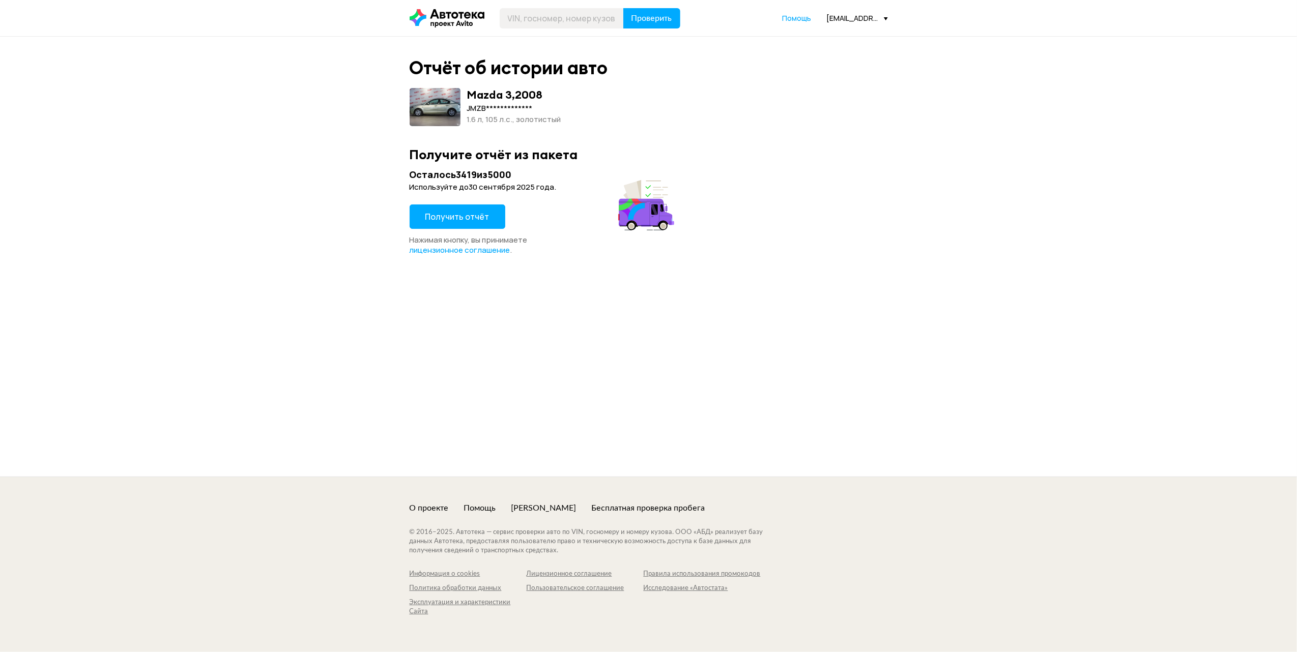
click at [477, 214] on span "Получить отчёт" at bounding box center [457, 216] width 64 height 11
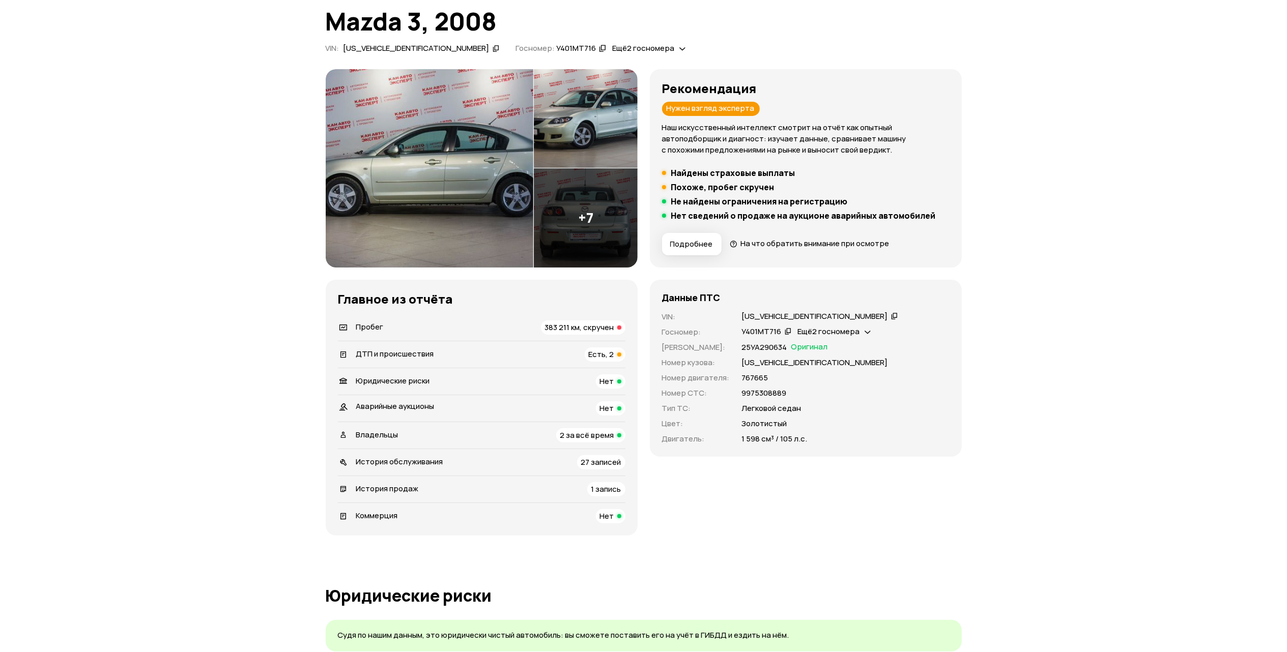
click at [593, 435] on span "2 за всё время" at bounding box center [587, 435] width 54 height 11
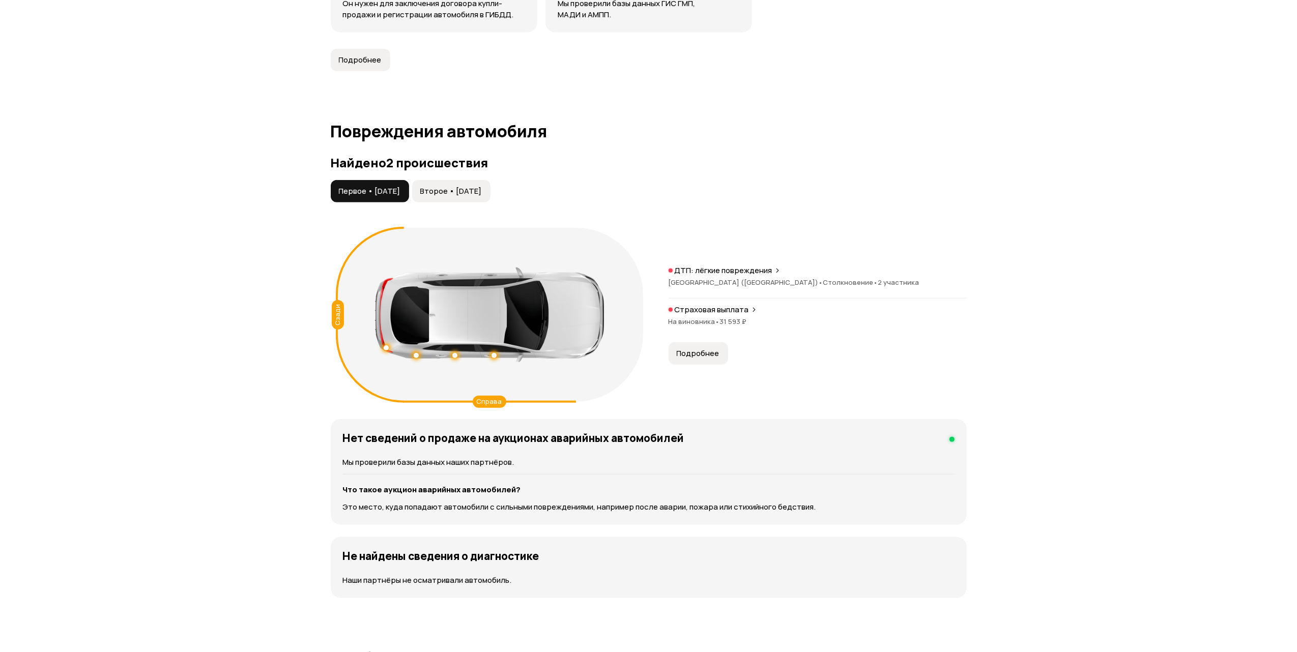
scroll to position [969, 0]
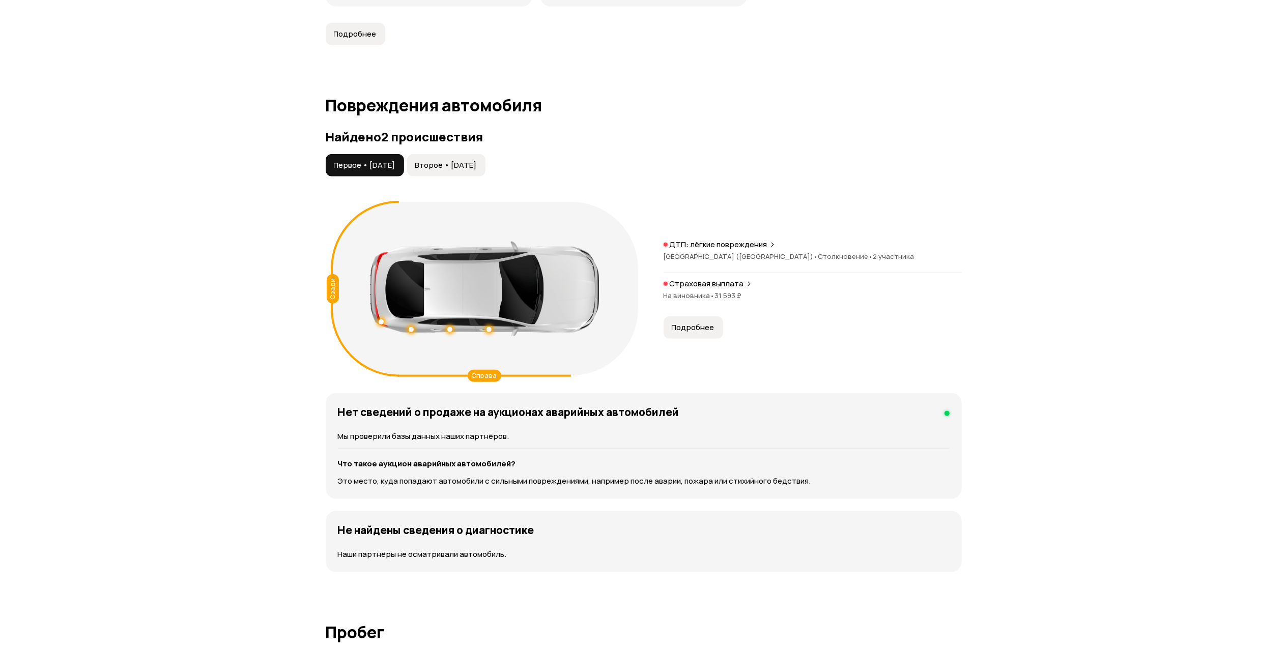
click at [701, 328] on span "Подробнее" at bounding box center [693, 328] width 43 height 10
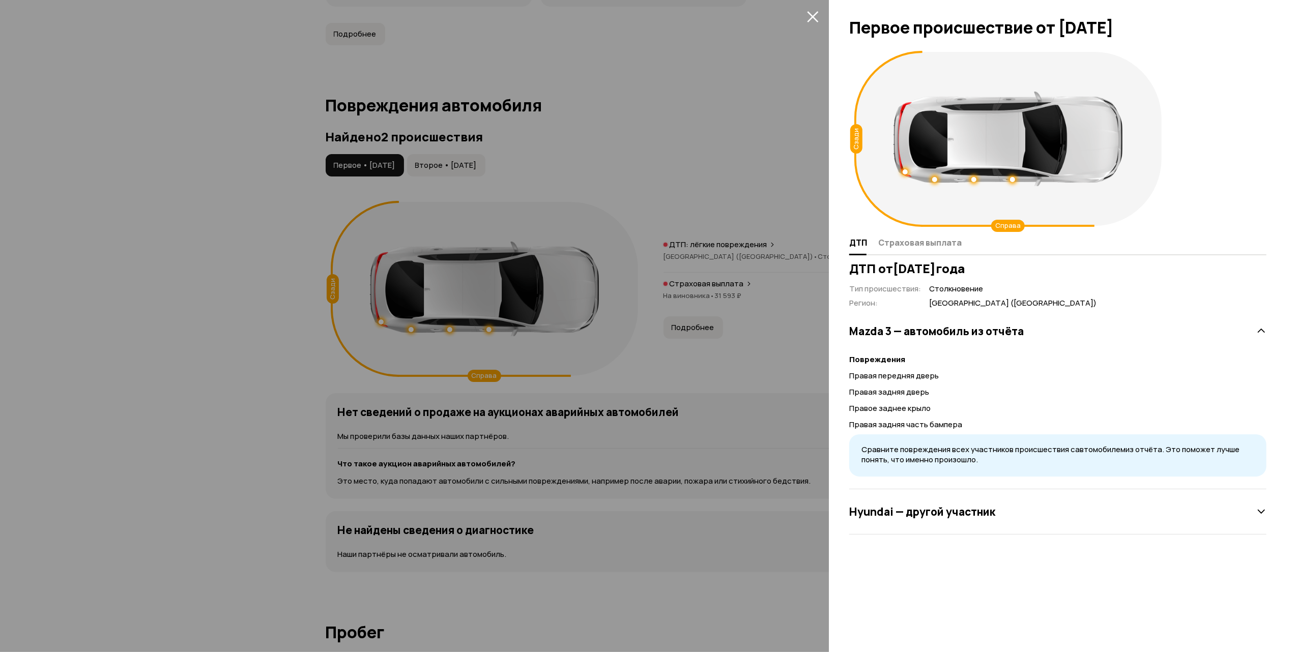
click at [913, 511] on h3 "Hyundai — другой участник" at bounding box center [922, 511] width 146 height 13
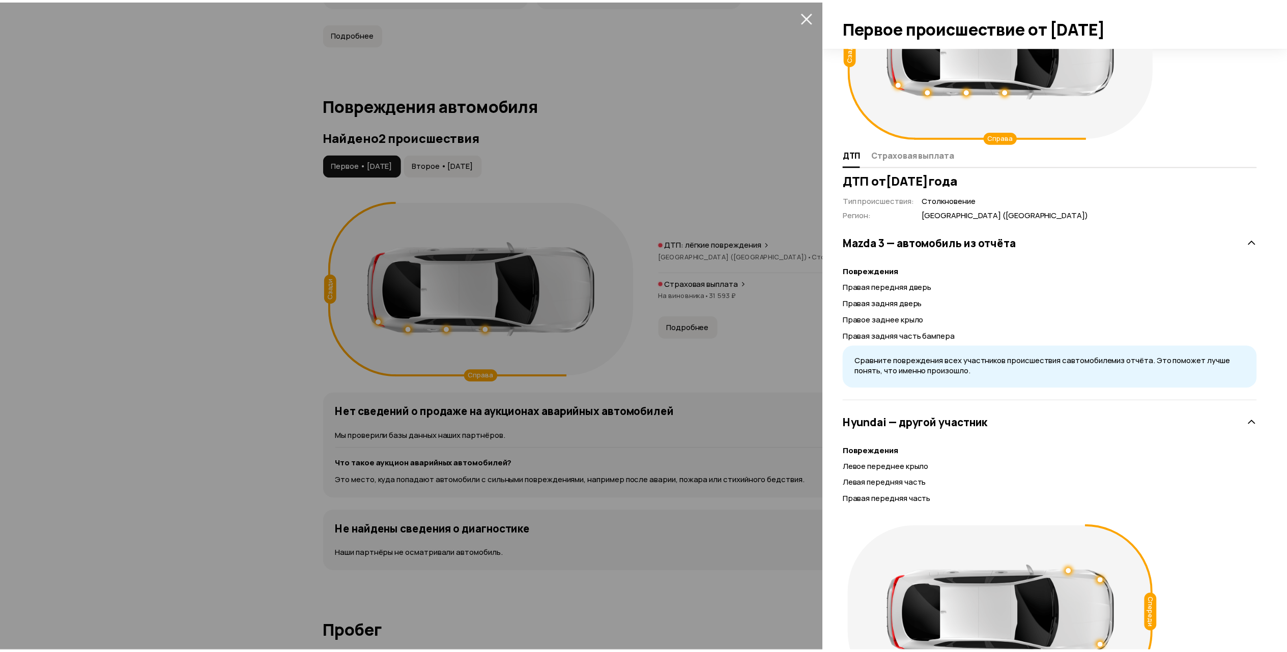
scroll to position [0, 0]
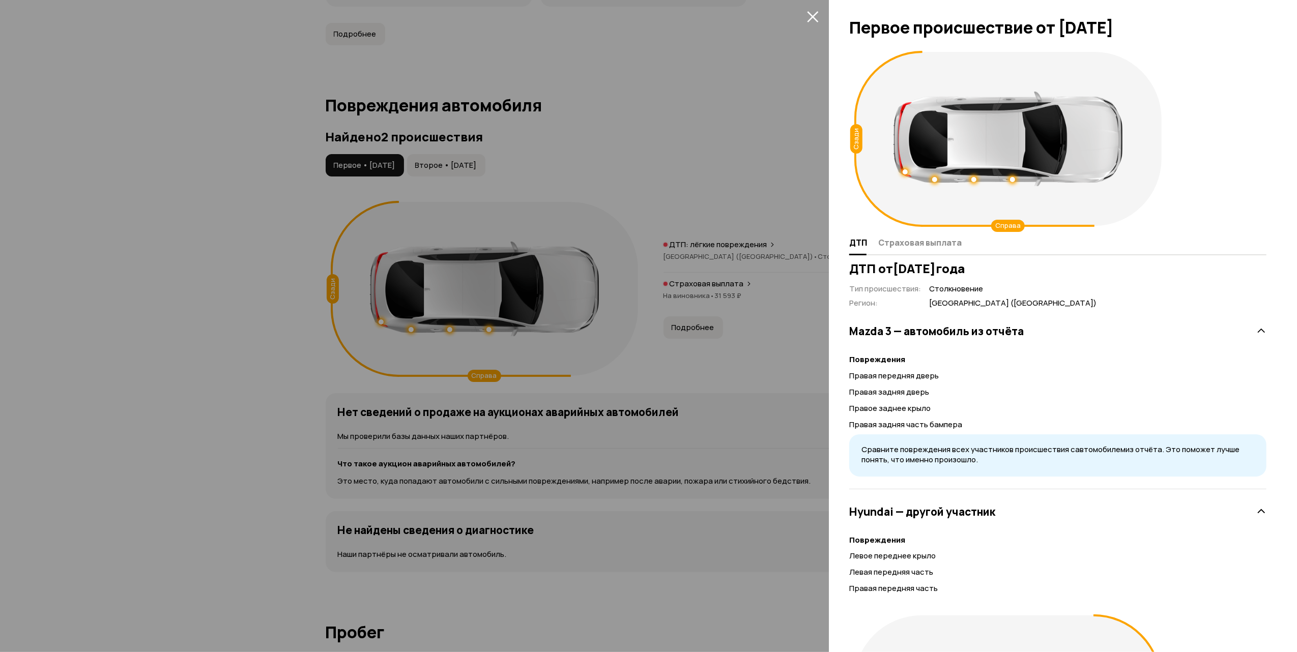
click at [816, 19] on icon "закрыть" at bounding box center [812, 16] width 11 height 11
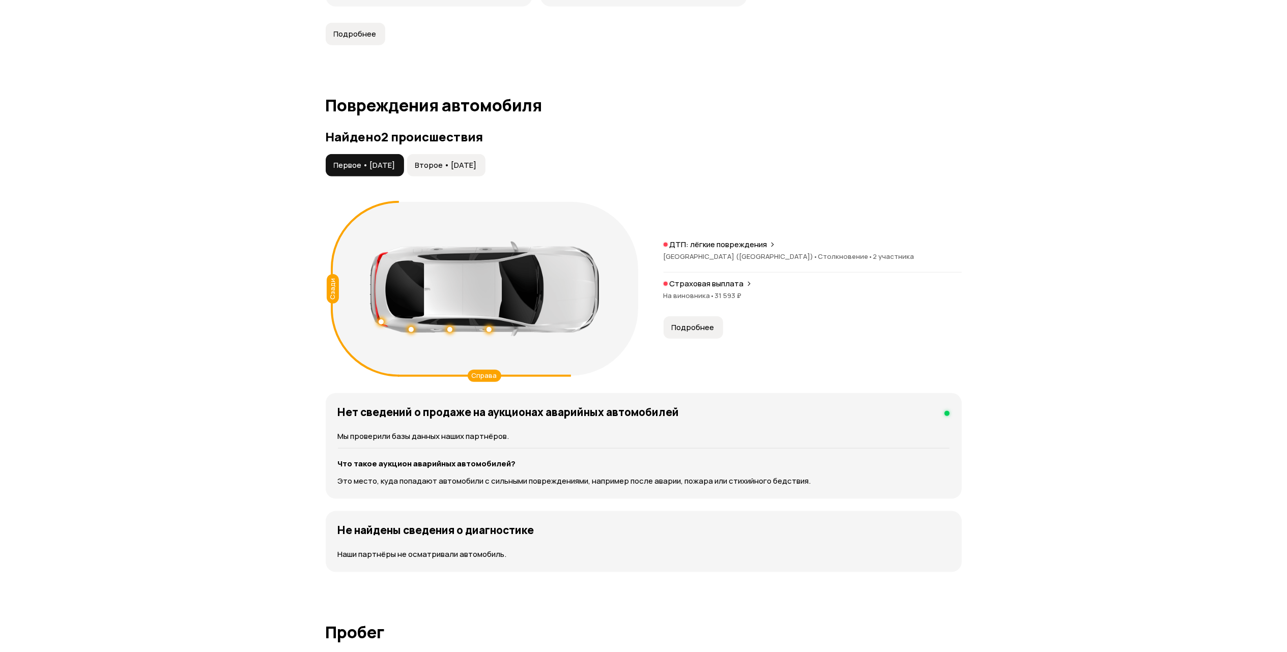
click at [485, 174] on button "Второе • [DATE]" at bounding box center [446, 165] width 78 height 22
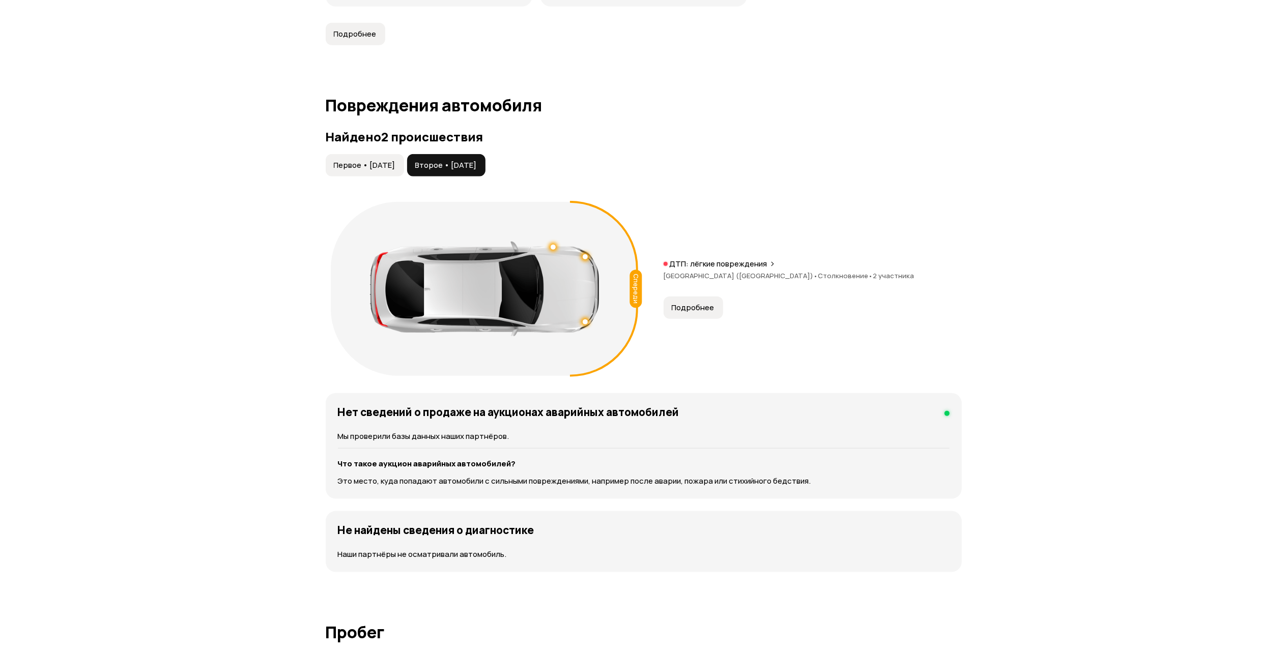
click at [690, 310] on span "Подробнее" at bounding box center [693, 308] width 43 height 10
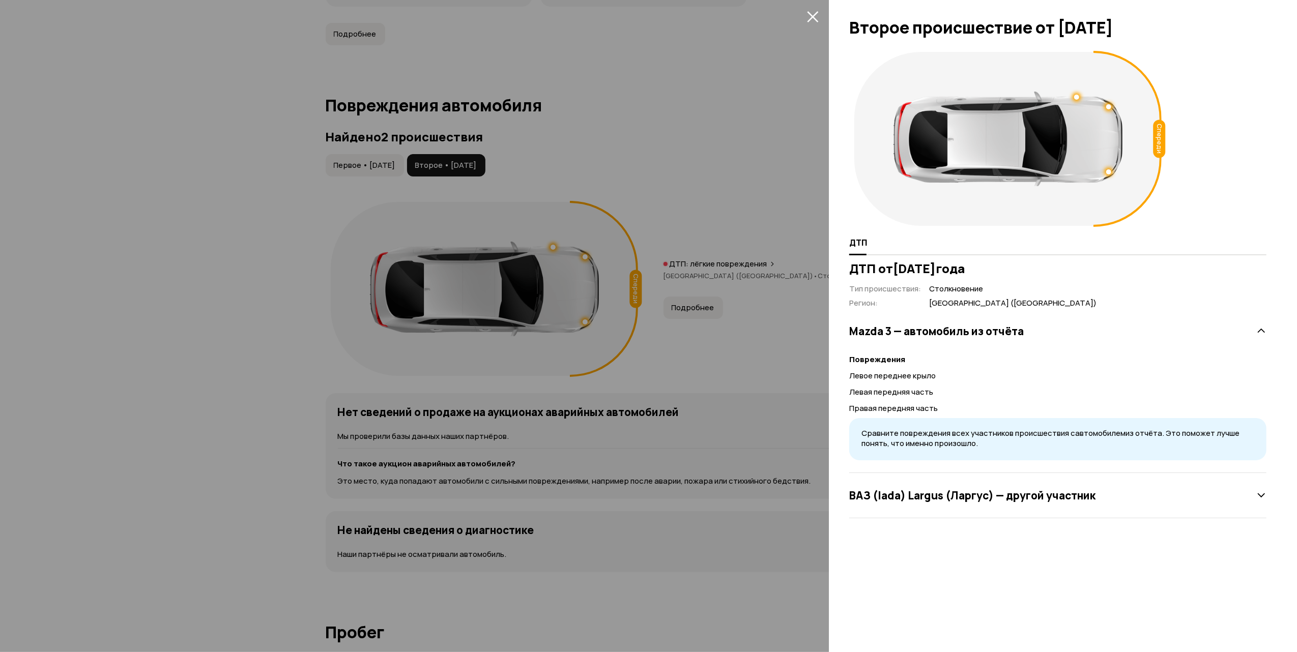
click at [813, 15] on icon "закрыть" at bounding box center [813, 17] width 12 height 12
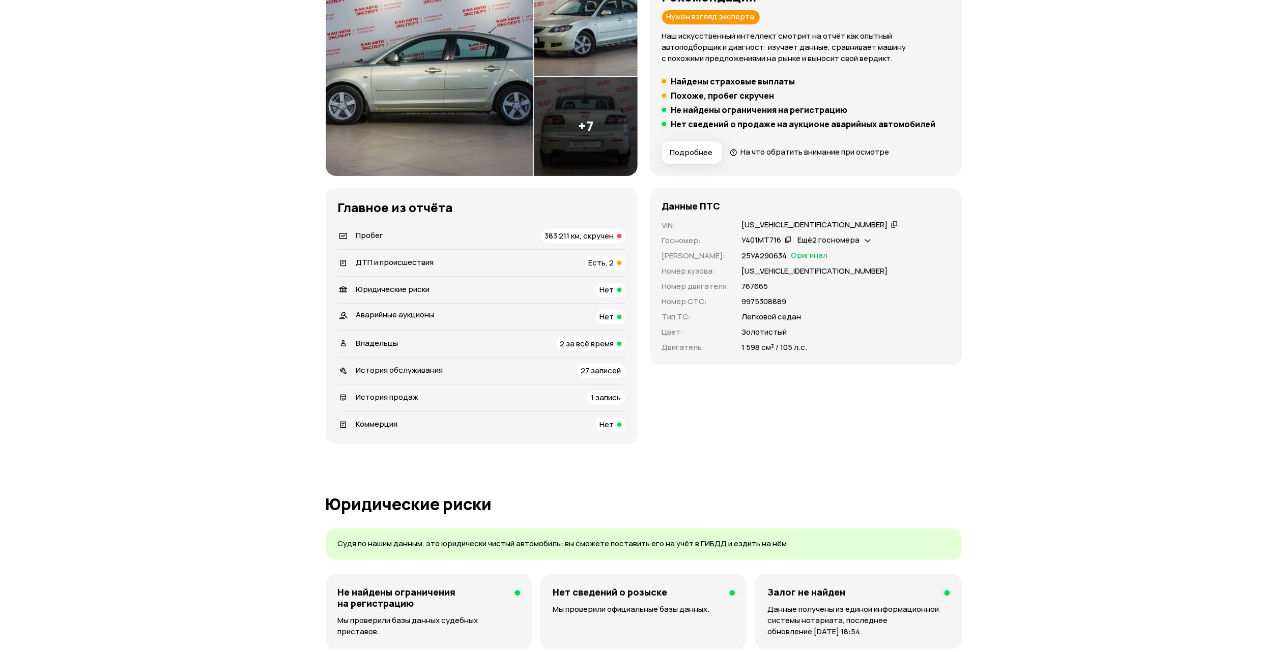
scroll to position [155, 0]
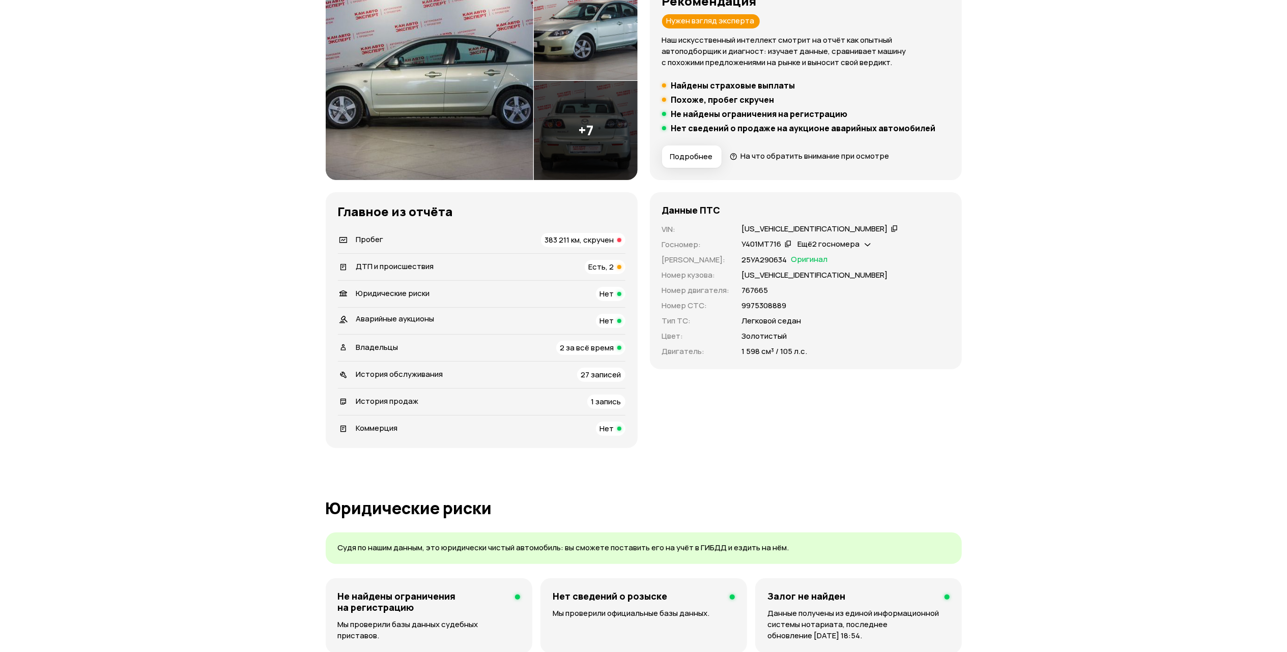
click at [779, 277] on p "[US_VEHICLE_IDENTIFICATION_NUMBER]" at bounding box center [815, 275] width 146 height 11
copy p "[US_VEHICLE_IDENTIFICATION_NUMBER]"
click at [528, 351] on div "Владельцы 2 за всё время" at bounding box center [481, 348] width 287 height 14
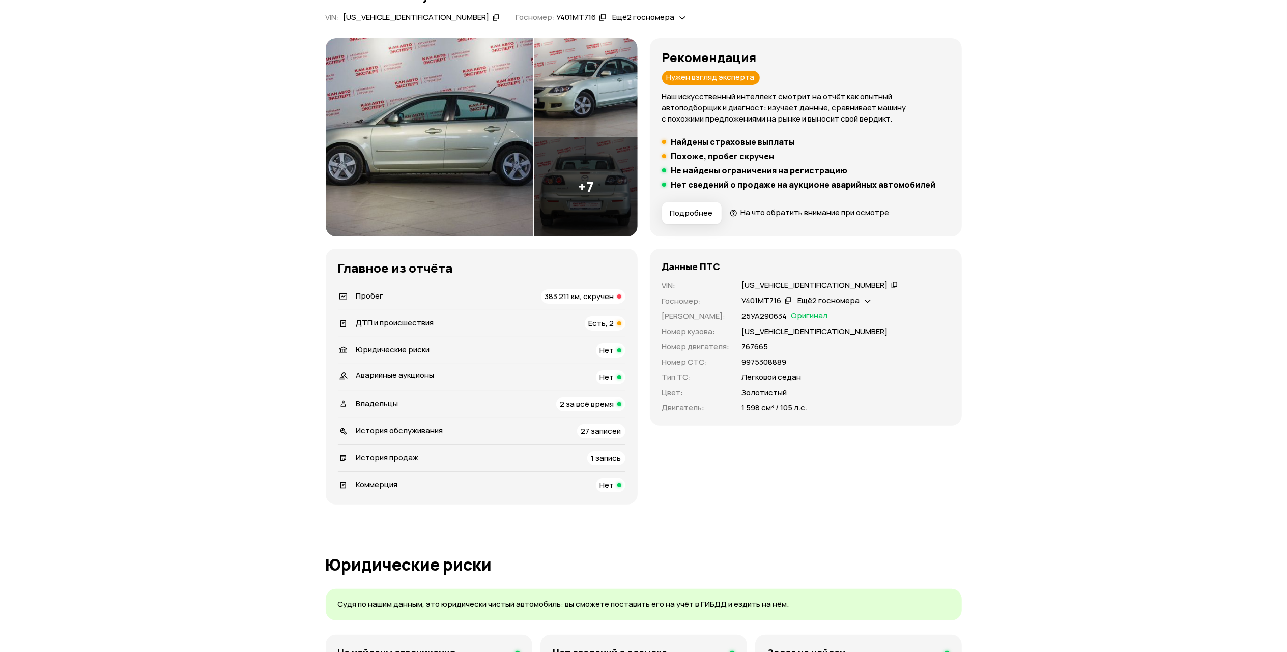
scroll to position [88, 0]
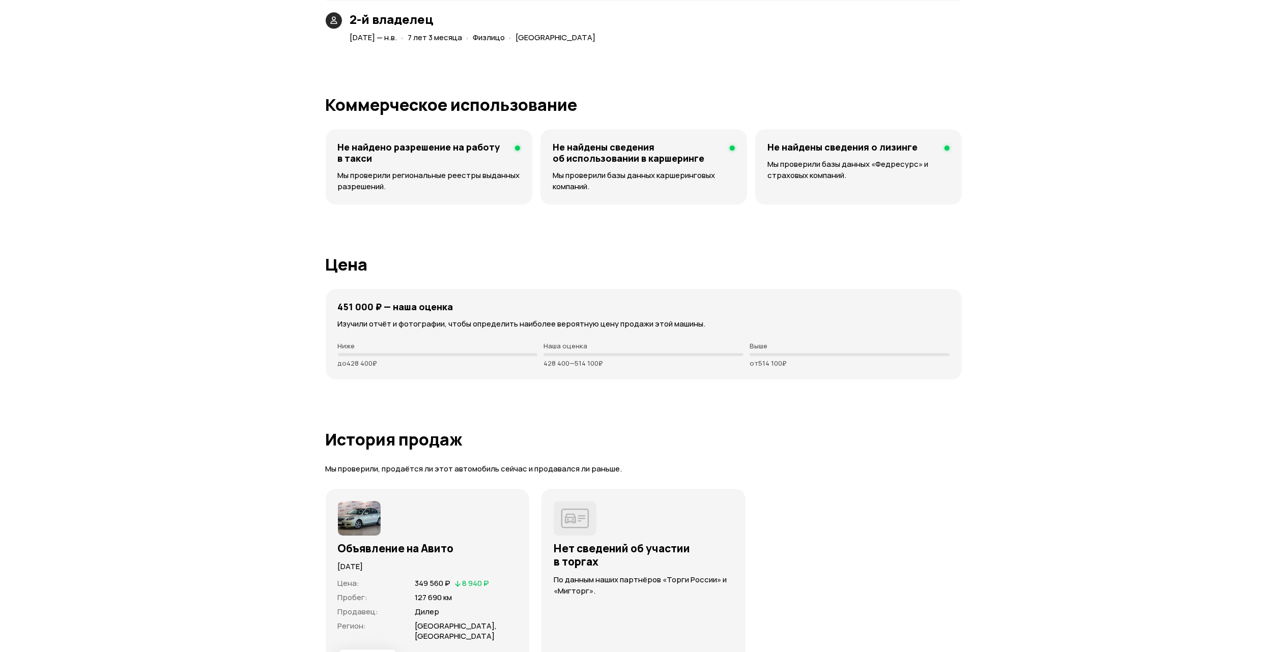
scroll to position [2442, 0]
